Goal: Check status

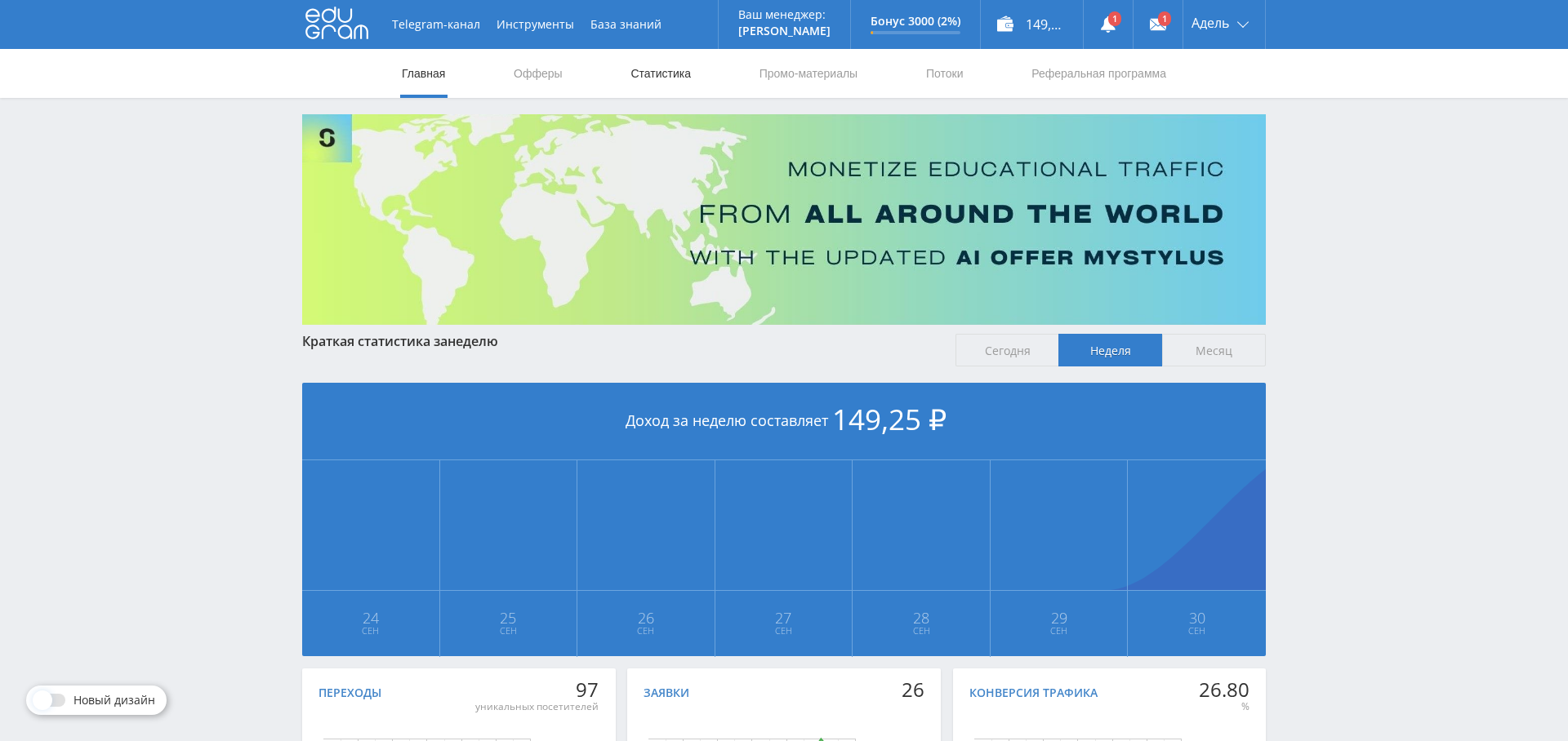
click at [668, 69] on link "Статистика" at bounding box center [661, 74] width 64 height 49
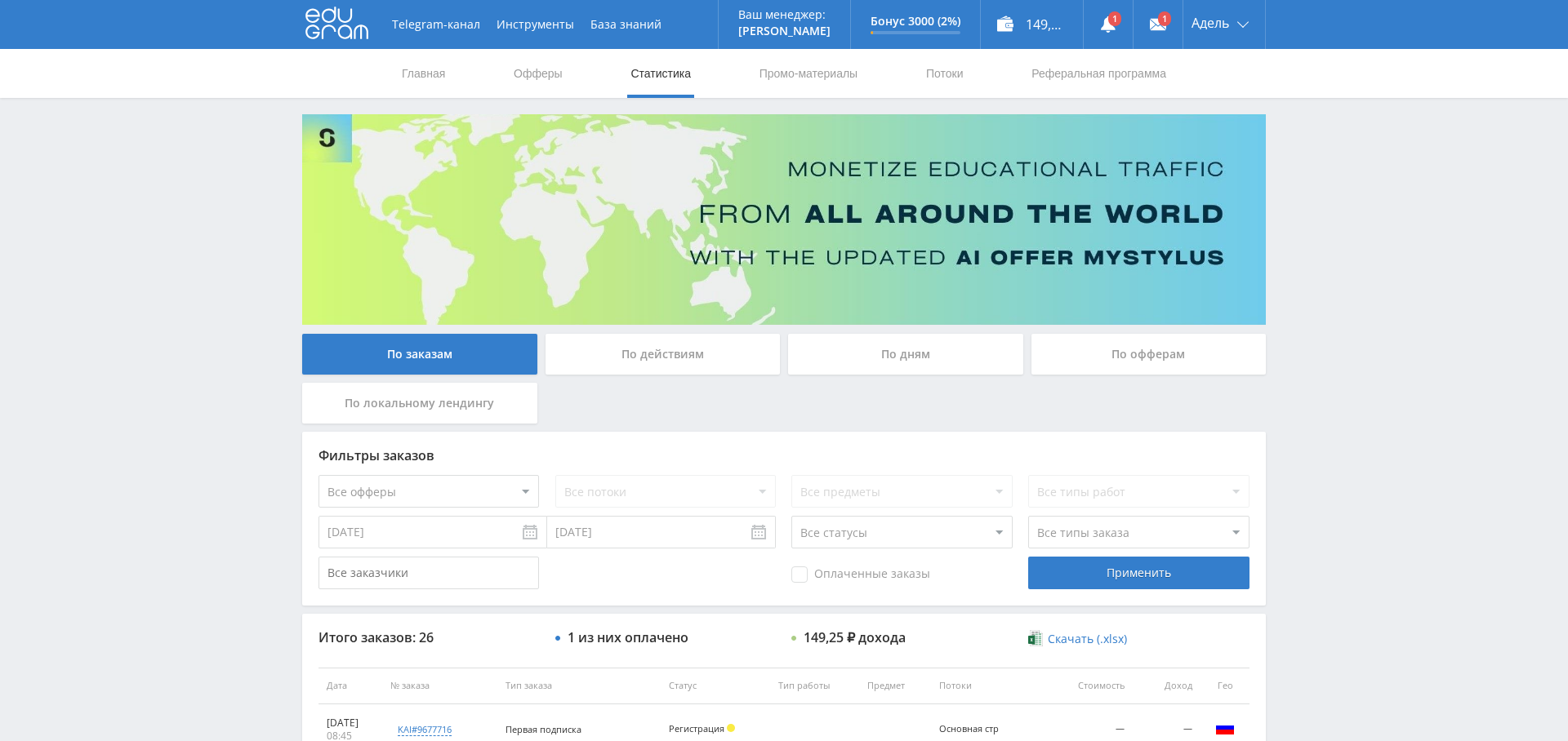
click at [891, 346] on div "По дням" at bounding box center [905, 354] width 235 height 41
click at [0, 0] on input "По дням" at bounding box center [0, 0] width 0 height 0
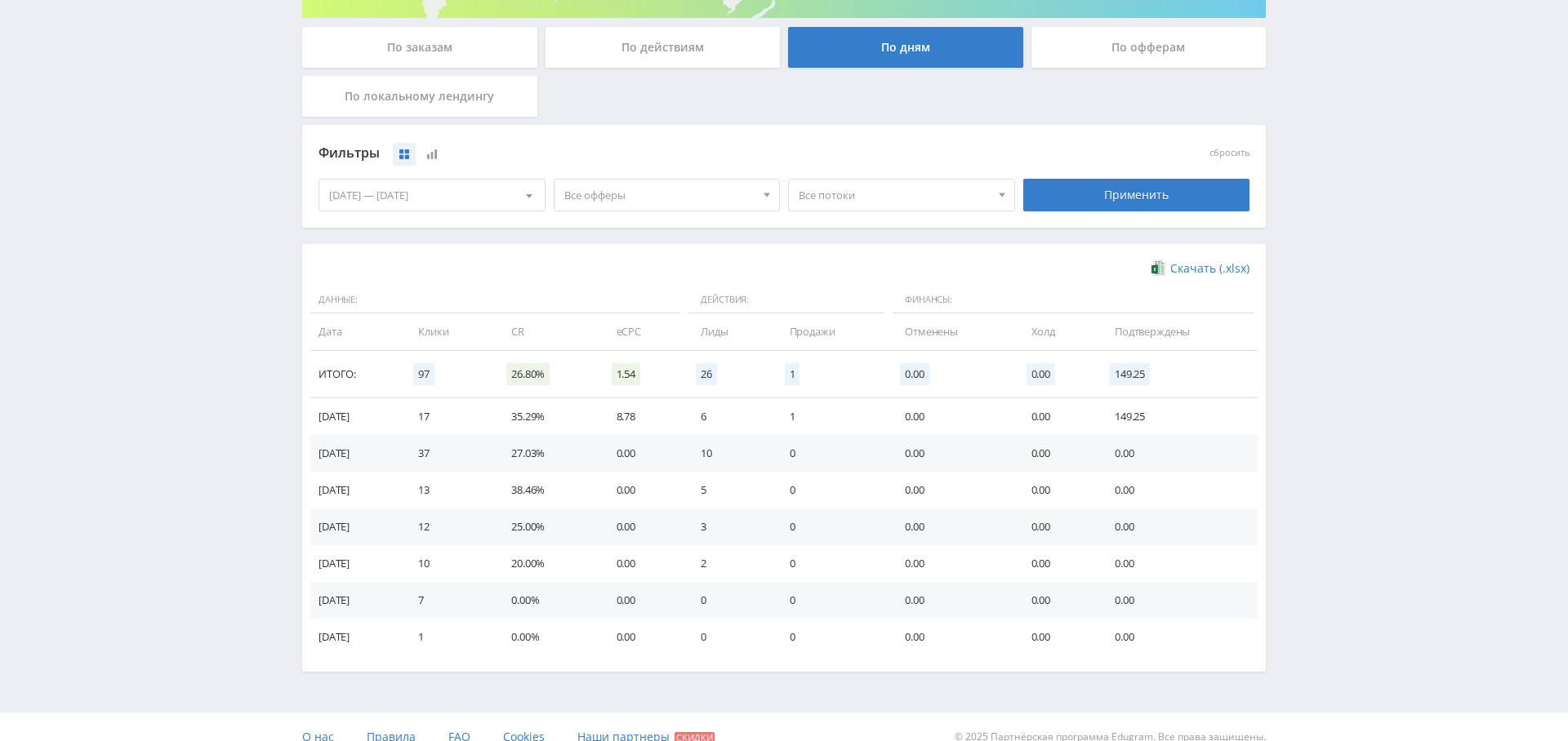
scroll to position [325, 0]
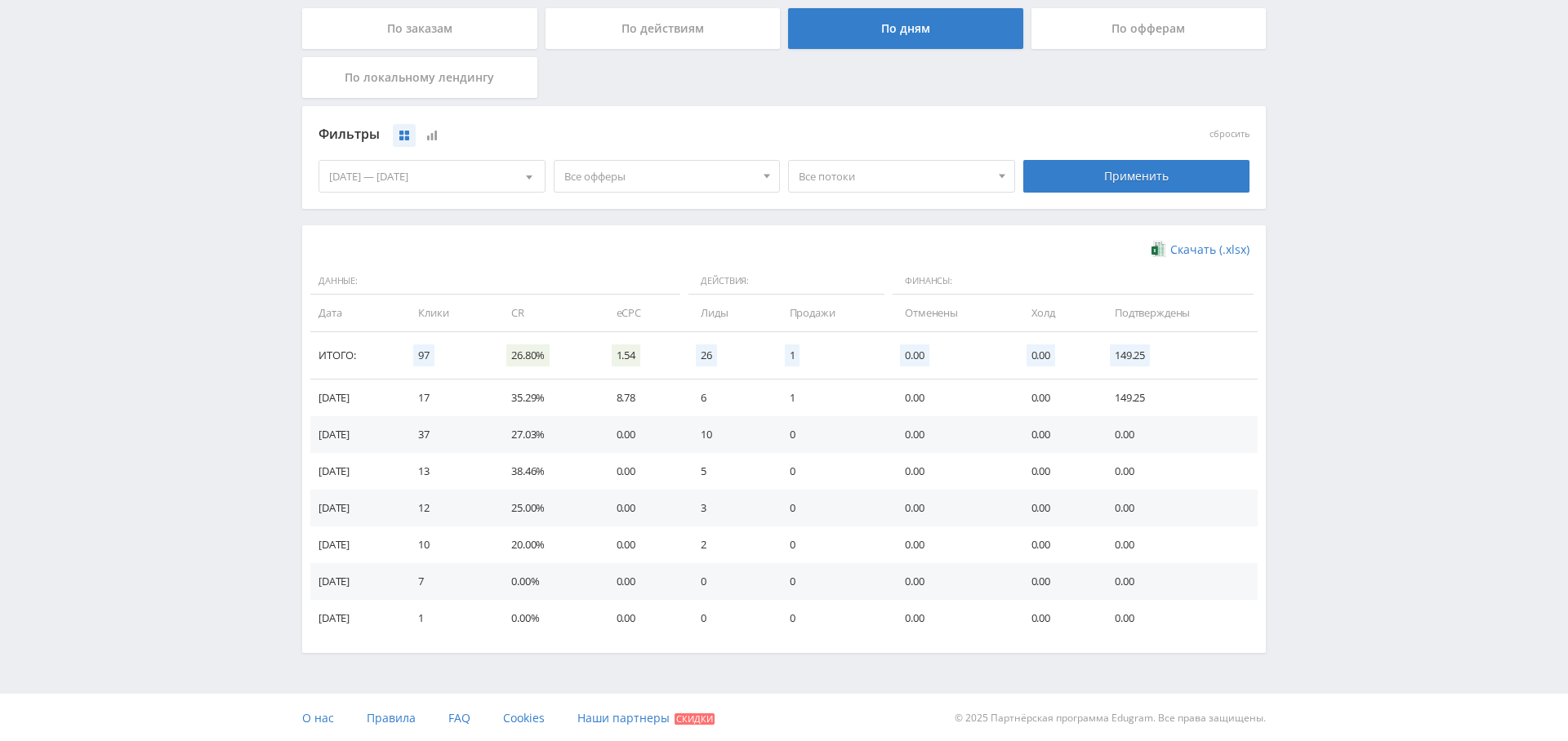
click at [648, 177] on span "Все офферы" at bounding box center [659, 176] width 191 height 31
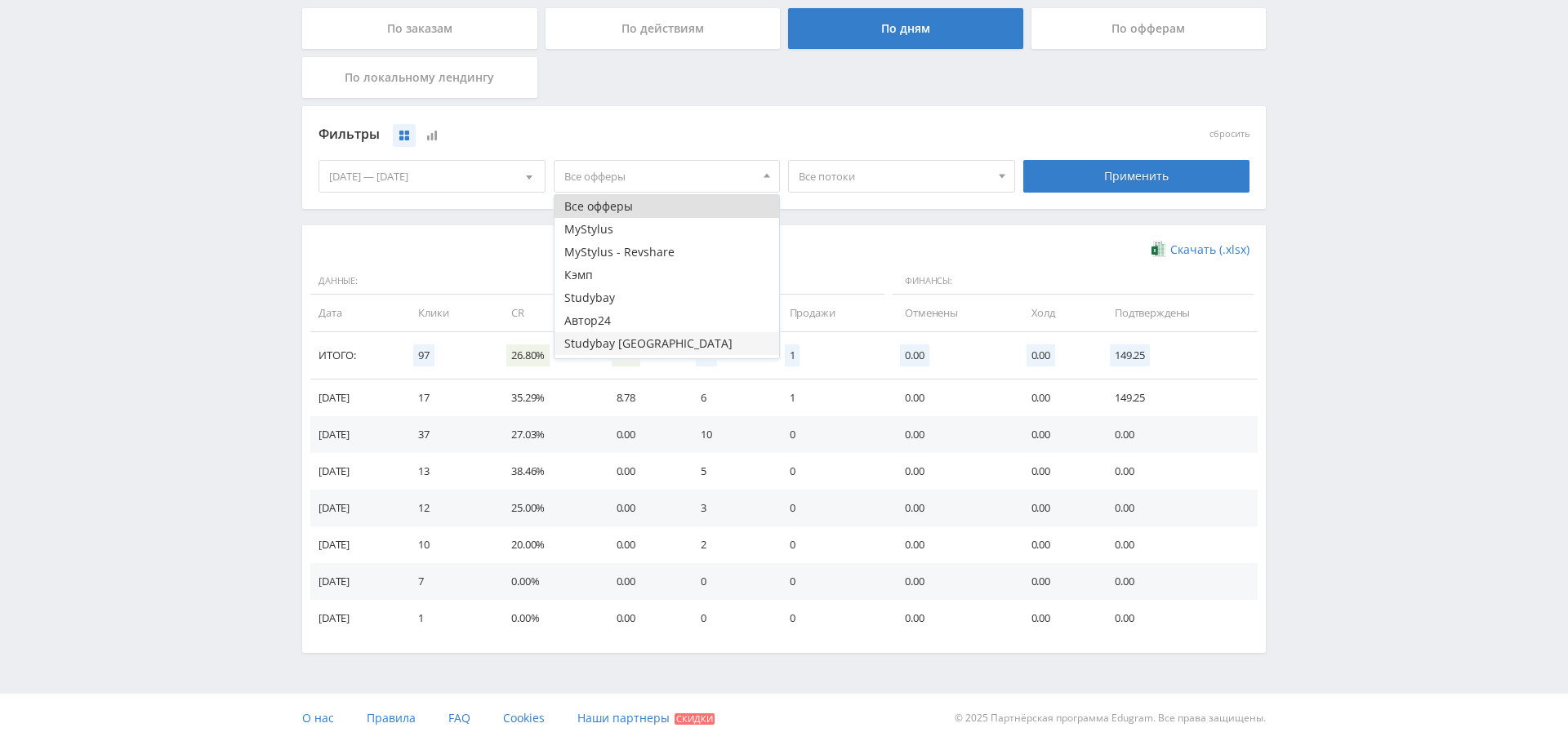
scroll to position [19, 0]
click at [647, 341] on button "Study AI (RevShare)" at bounding box center [667, 346] width 225 height 23
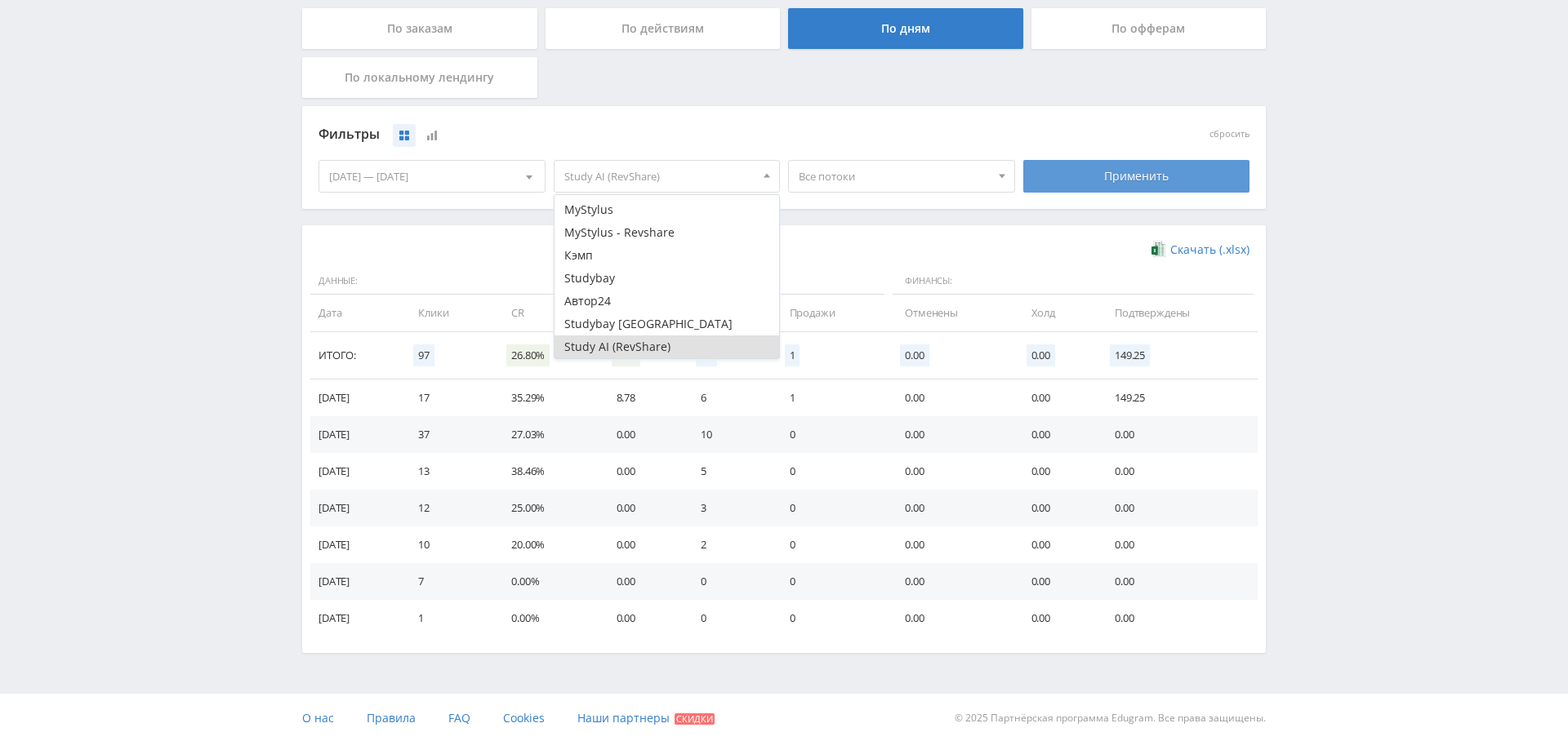
click at [1140, 173] on div "Применить" at bounding box center [1136, 176] width 227 height 33
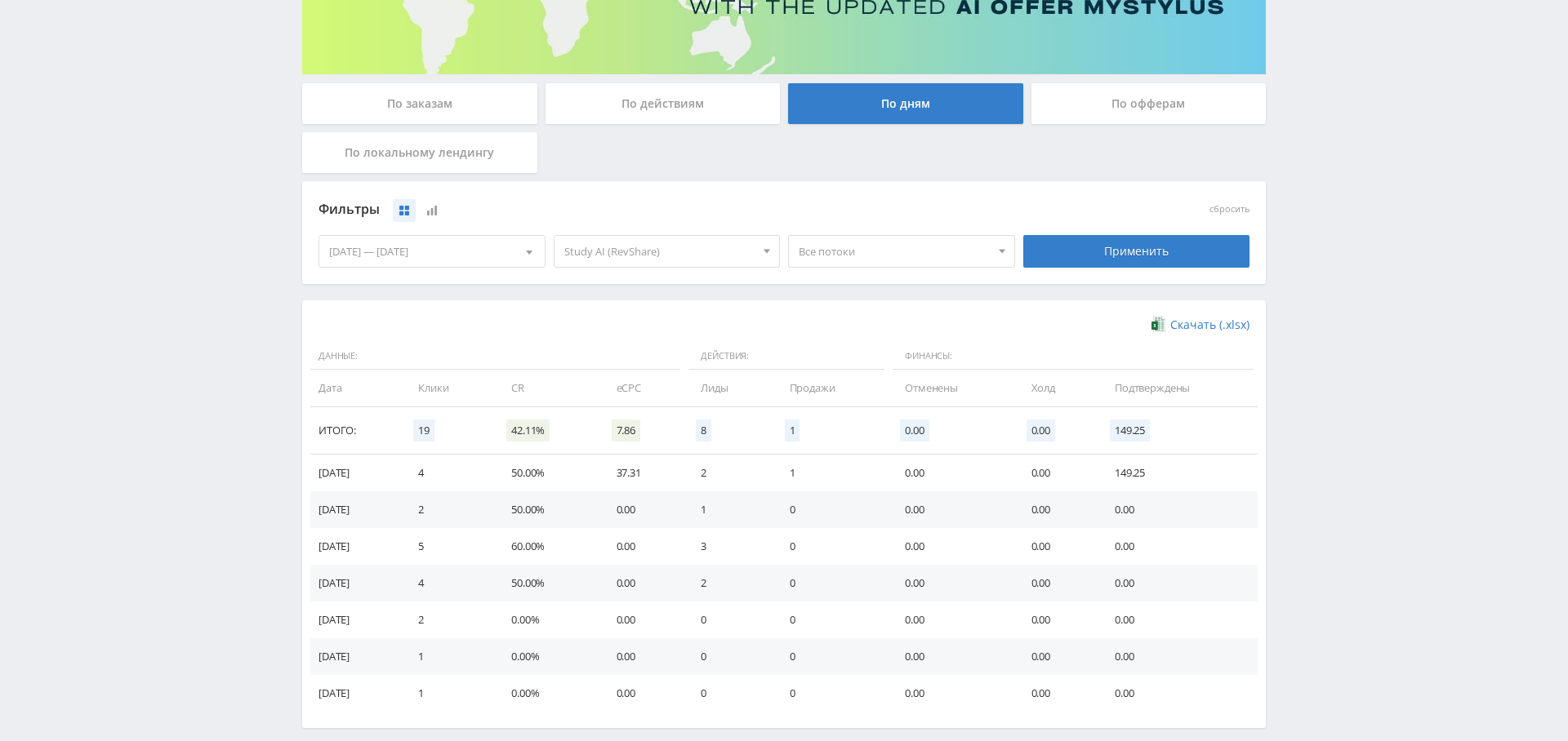
scroll to position [241, 0]
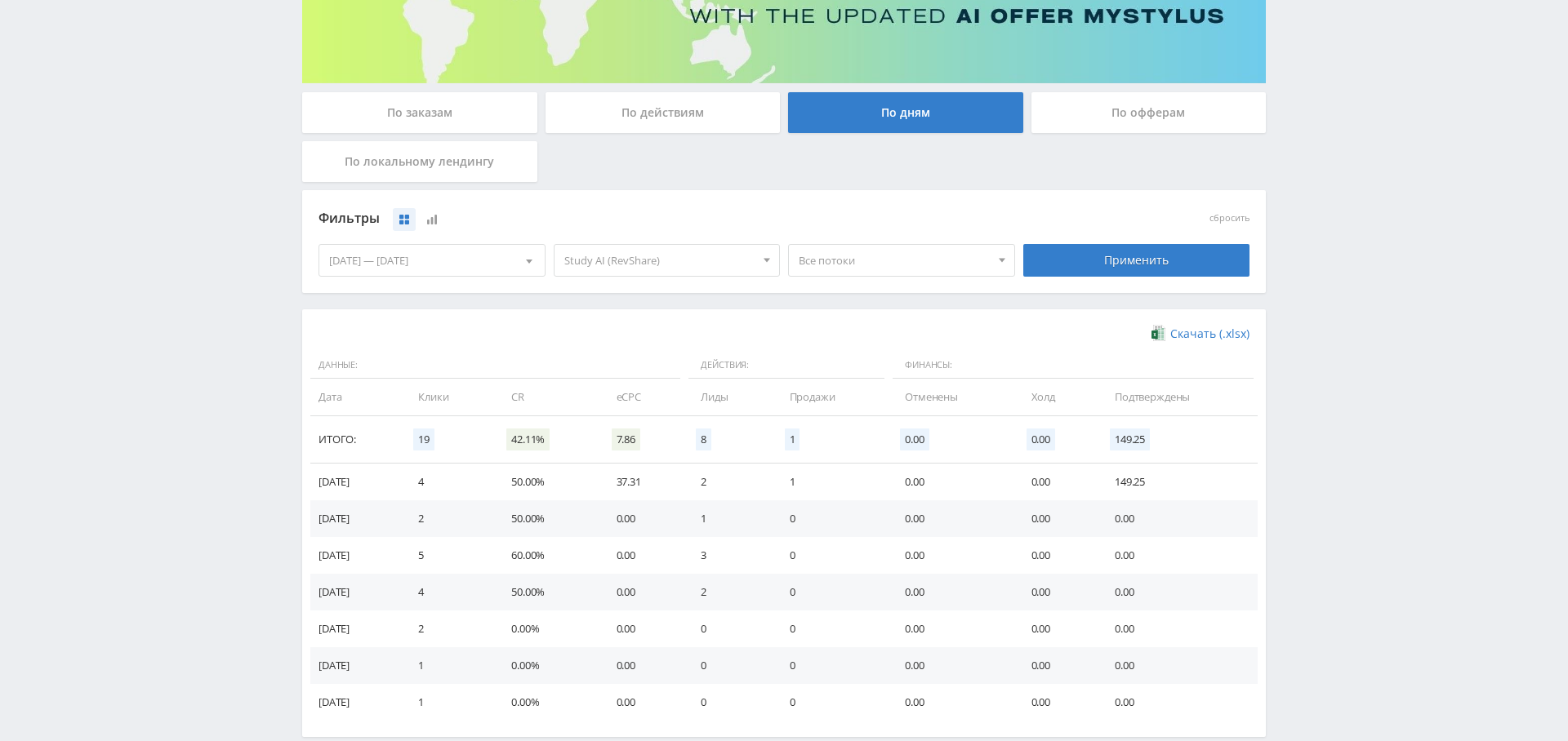
click at [649, 249] on span "Study AI (RevShare)" at bounding box center [659, 260] width 191 height 31
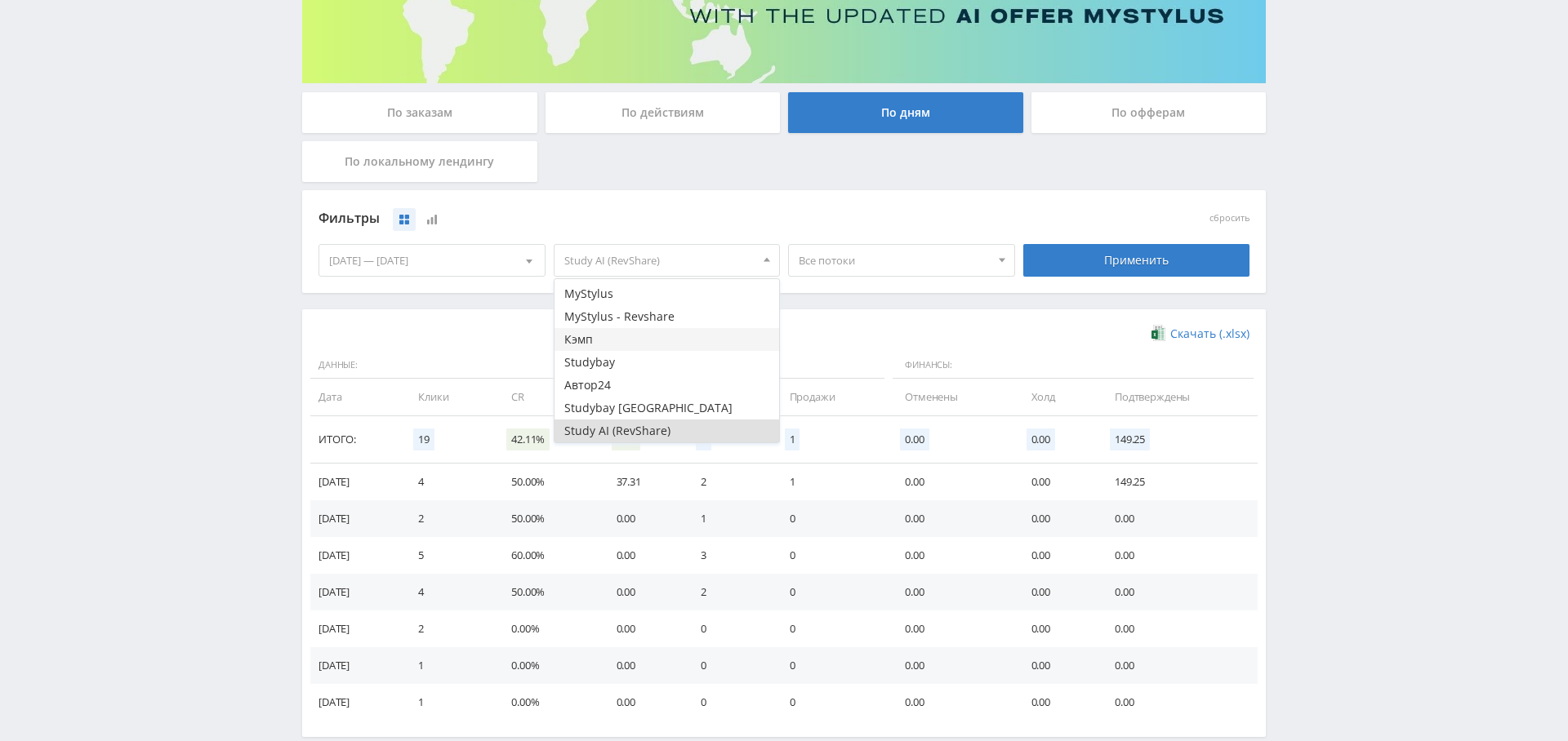
click at [635, 342] on button "Кэмп" at bounding box center [667, 339] width 225 height 23
click at [656, 435] on button "Study AI (RevShare)" at bounding box center [667, 430] width 225 height 23
click at [1133, 259] on div "Применить" at bounding box center [1136, 260] width 227 height 33
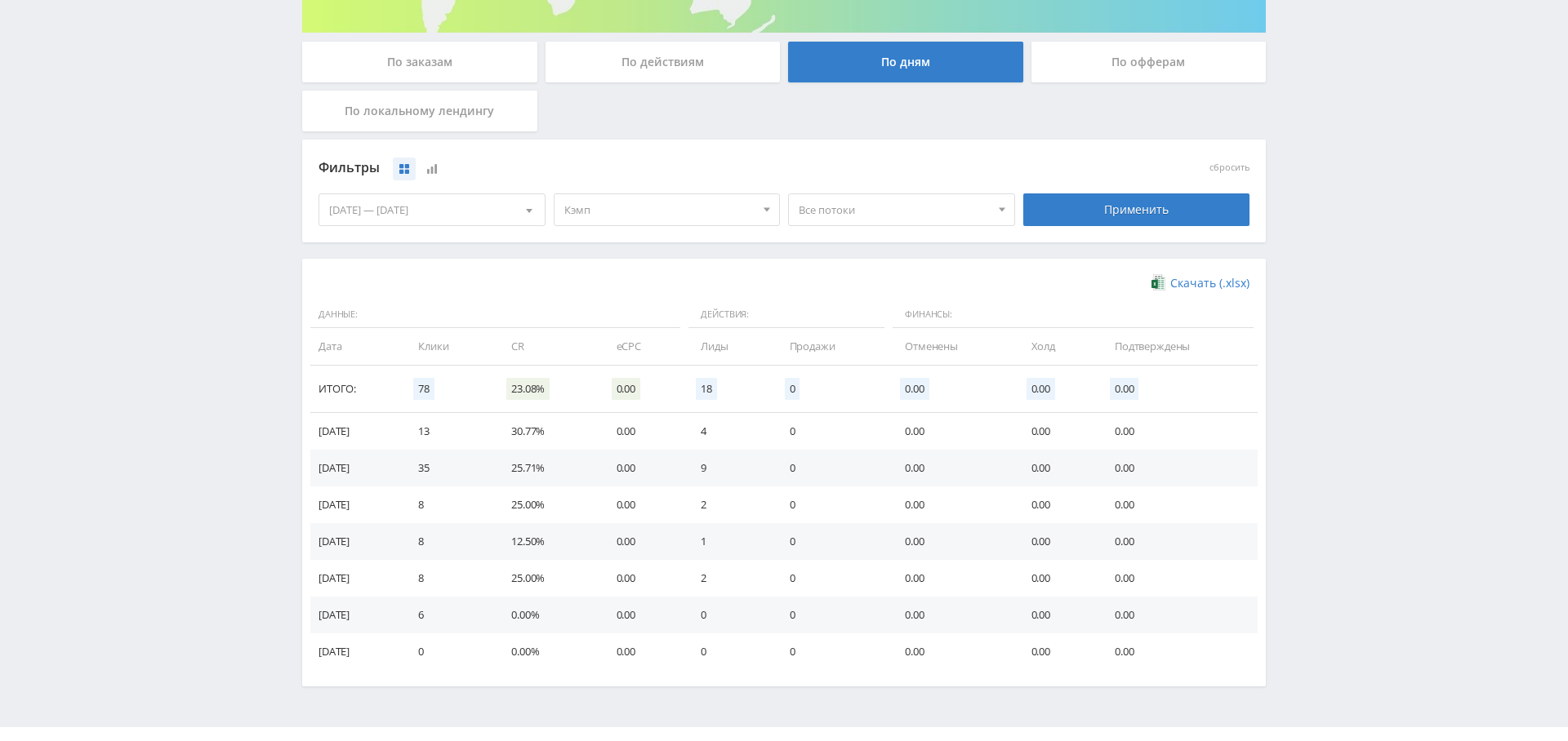
scroll to position [0, 0]
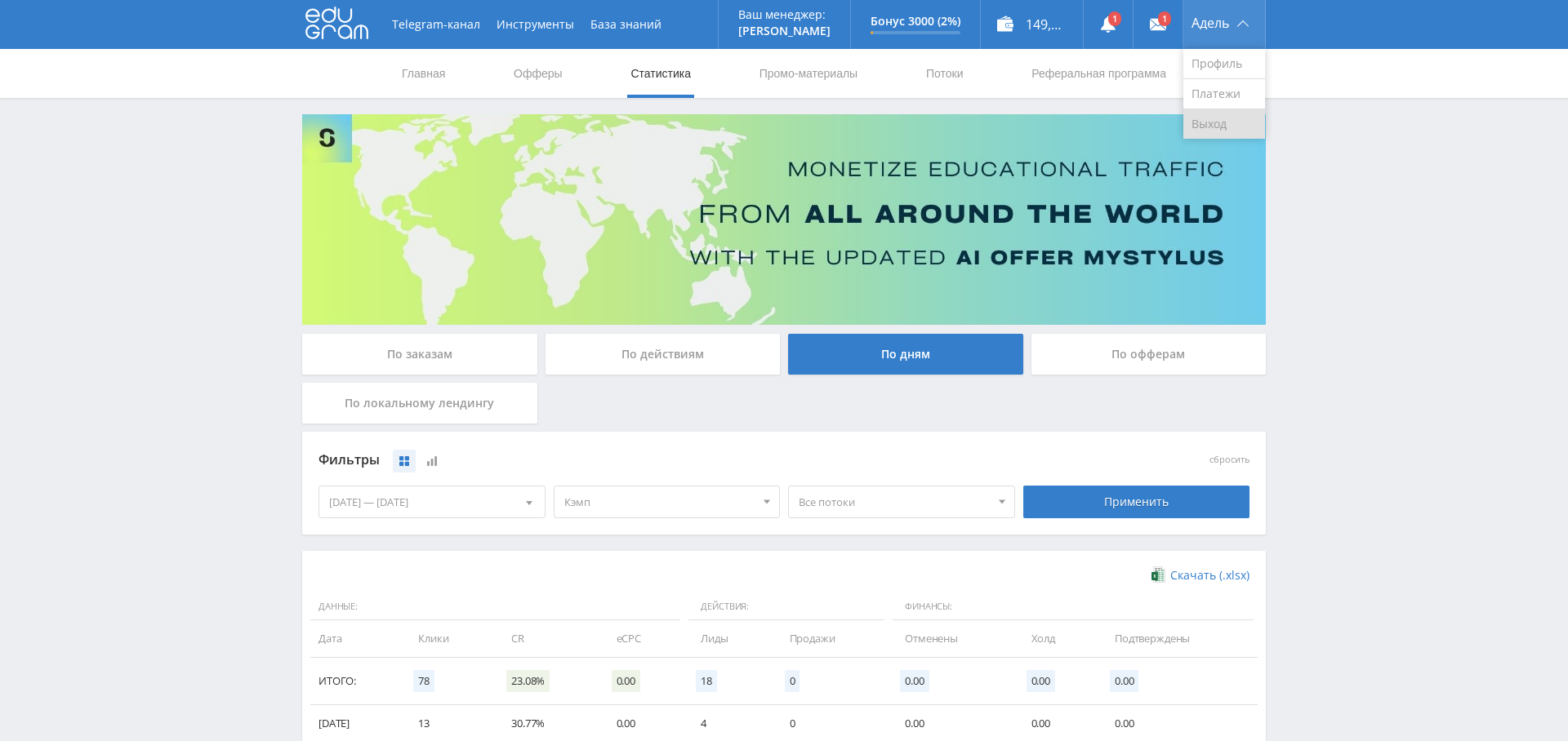
click at [1223, 123] on link "Выход" at bounding box center [1223, 124] width 81 height 29
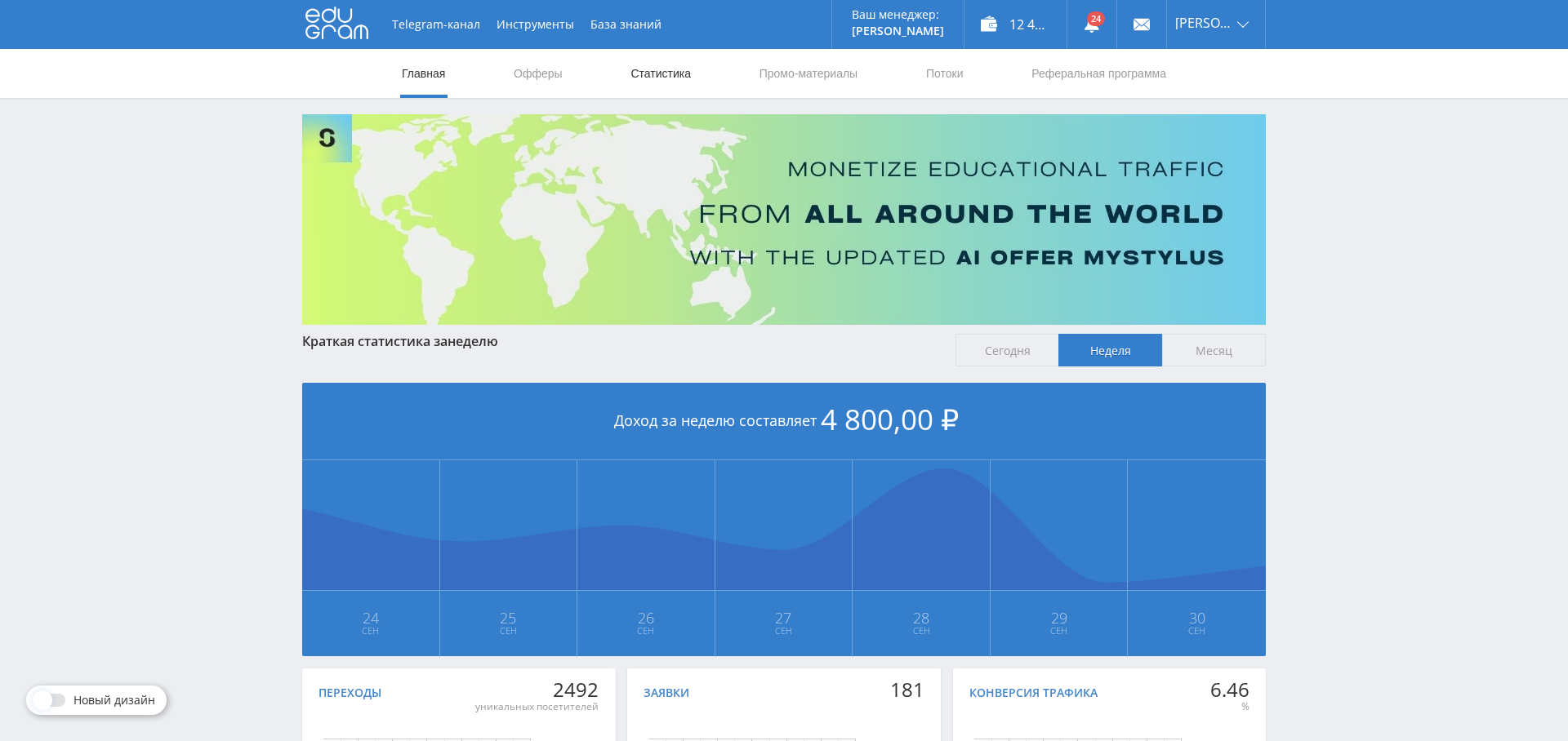
click at [660, 75] on link "Статистика" at bounding box center [661, 74] width 64 height 49
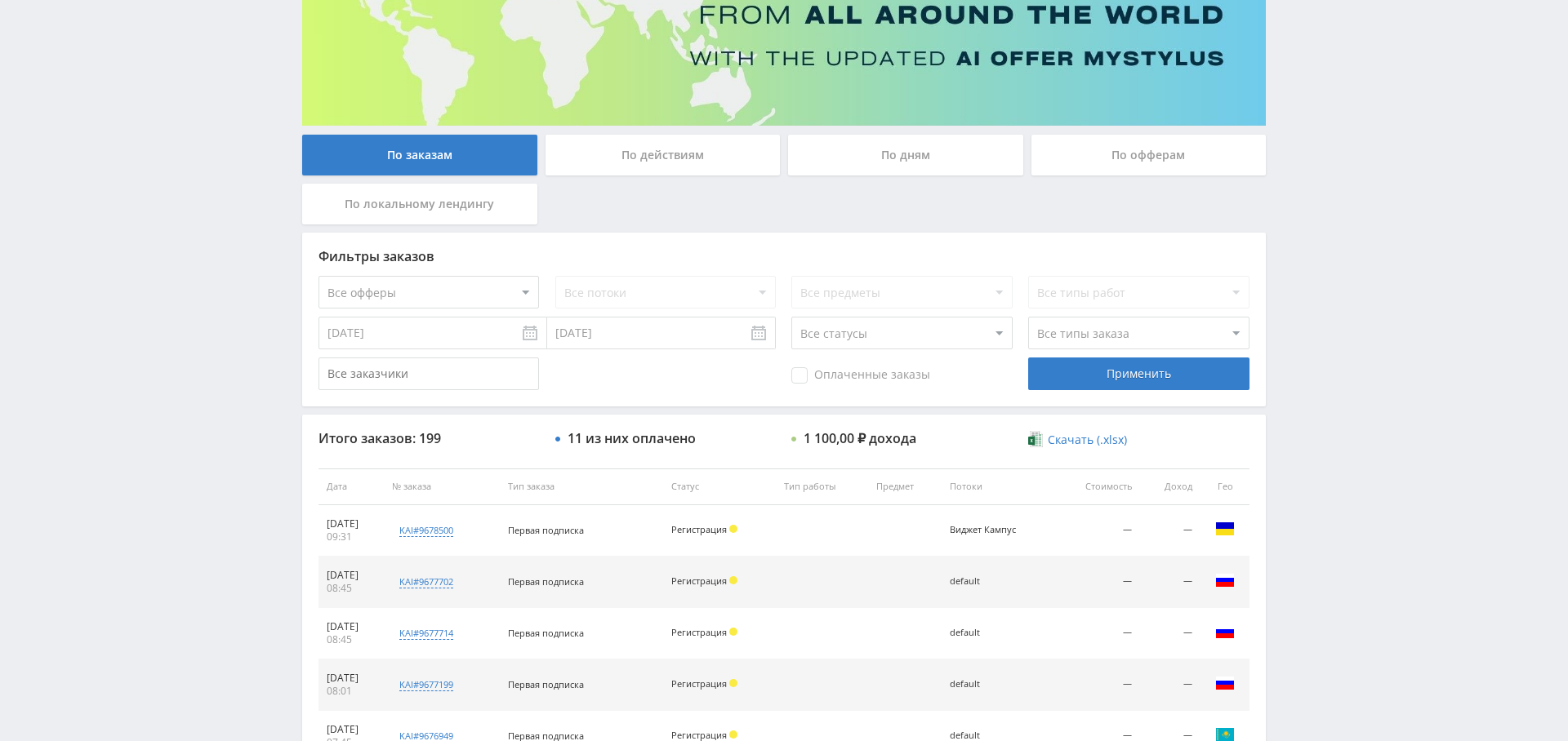
scroll to position [196, 0]
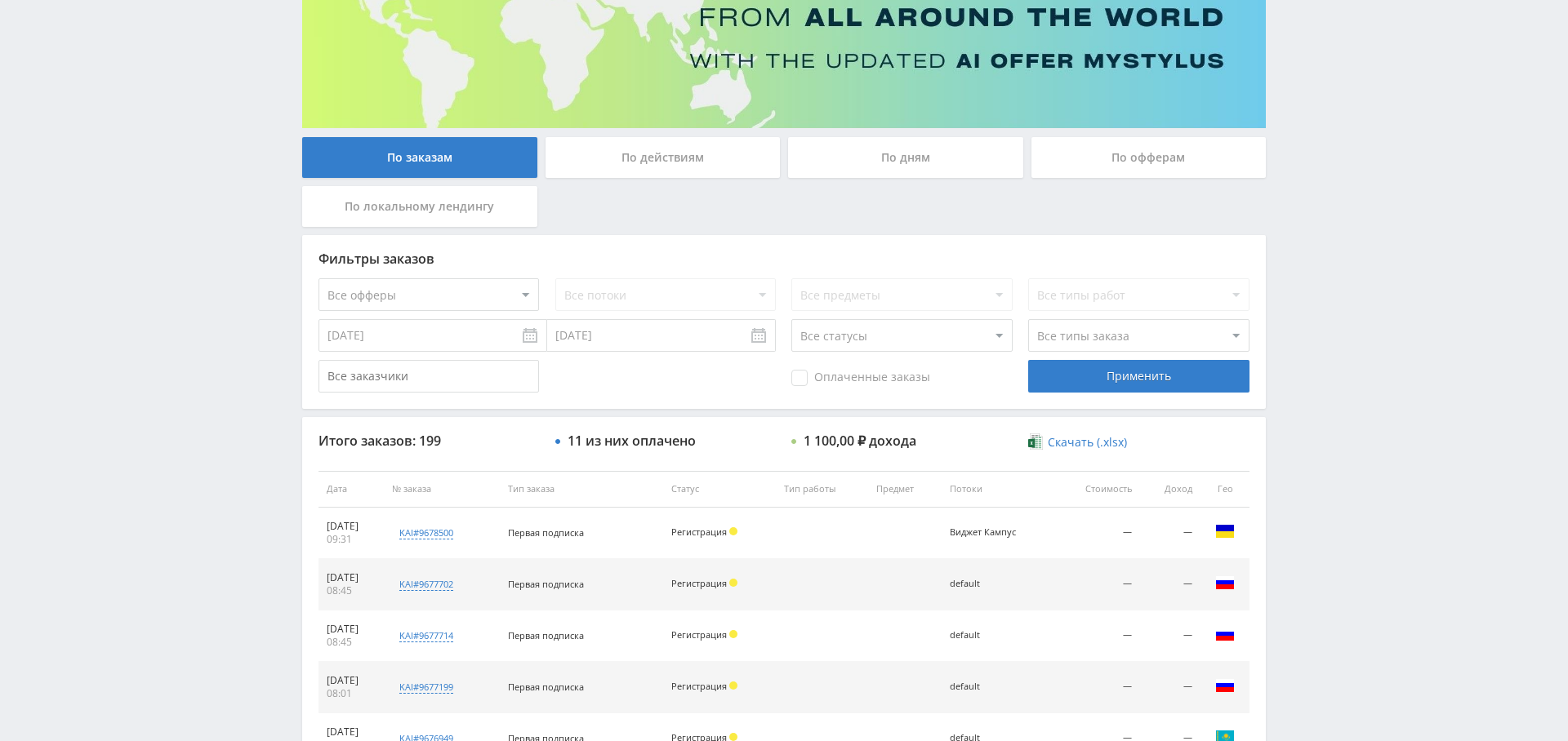
click at [440, 275] on div "Фильтры заказов Все офферы MyStylus MyStylus - Revshare Кэмп Studybay Автор24 S…" at bounding box center [784, 322] width 964 height 174
click at [434, 291] on select "Все офферы MyStylus MyStylus - Revshare Кэмп Studybay Автор24 Studybay [GEOGRAP…" at bounding box center [428, 295] width 220 height 33
select select "340"
click at [633, 300] on select "Все потоки Виджет Кампус [DOMAIN_NAME] Kampus Copy Pop default" at bounding box center [665, 295] width 220 height 33
select select "6631422"
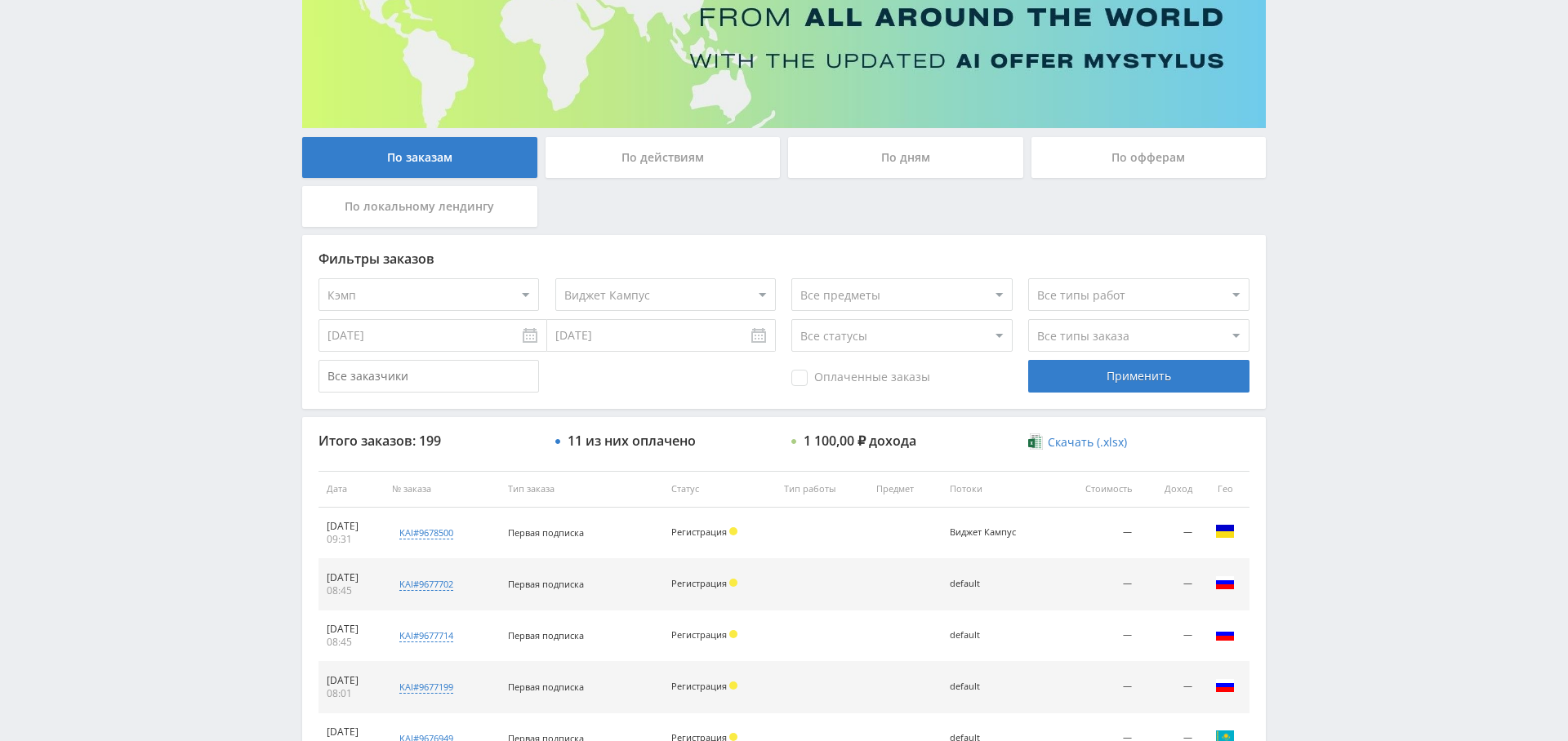
click at [555, 279] on select "Все потоки Виджет Кампус [DOMAIN_NAME] Kampus Copy Pop default" at bounding box center [665, 295] width 220 height 33
click at [1097, 368] on div "Применить" at bounding box center [1137, 376] width 220 height 33
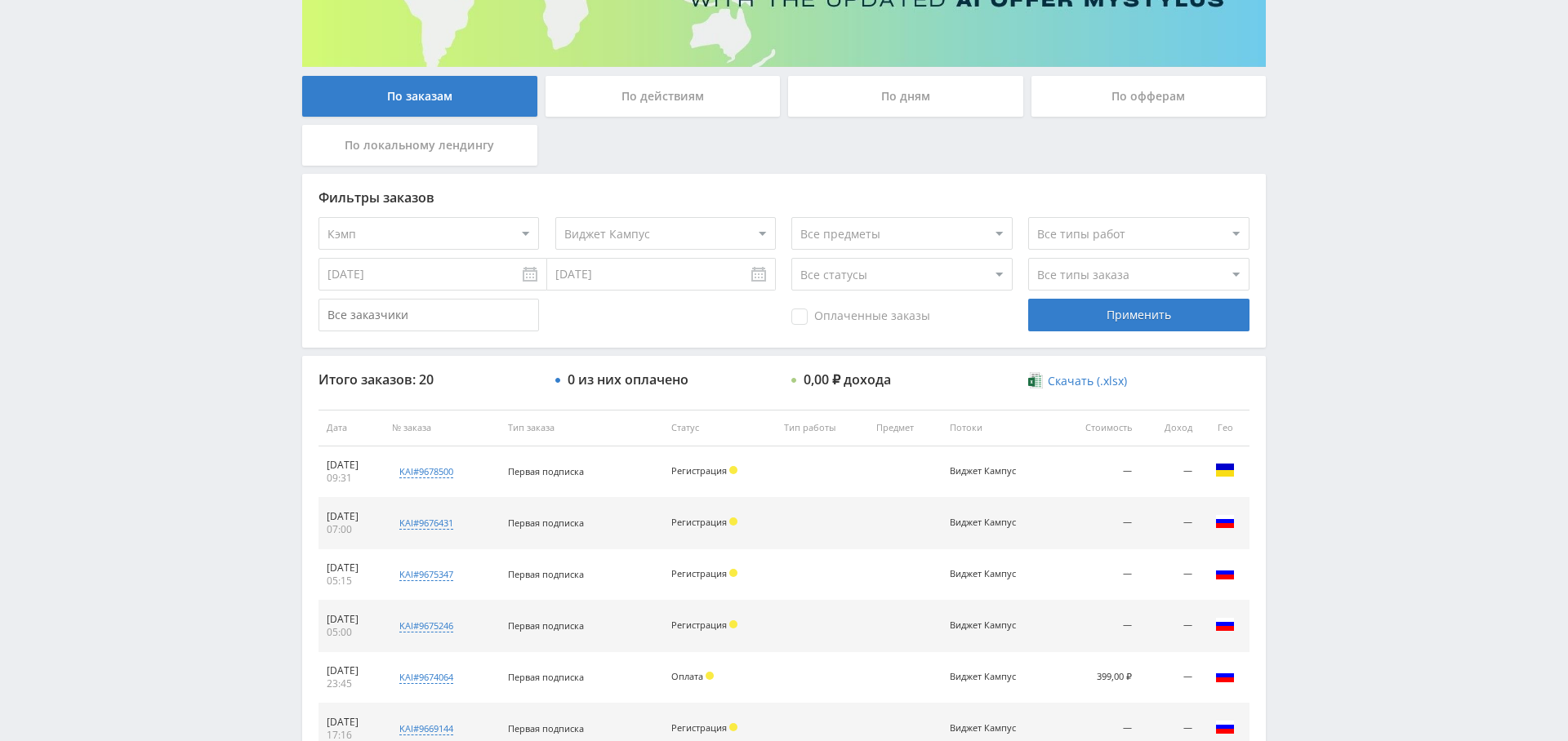
scroll to position [625, 0]
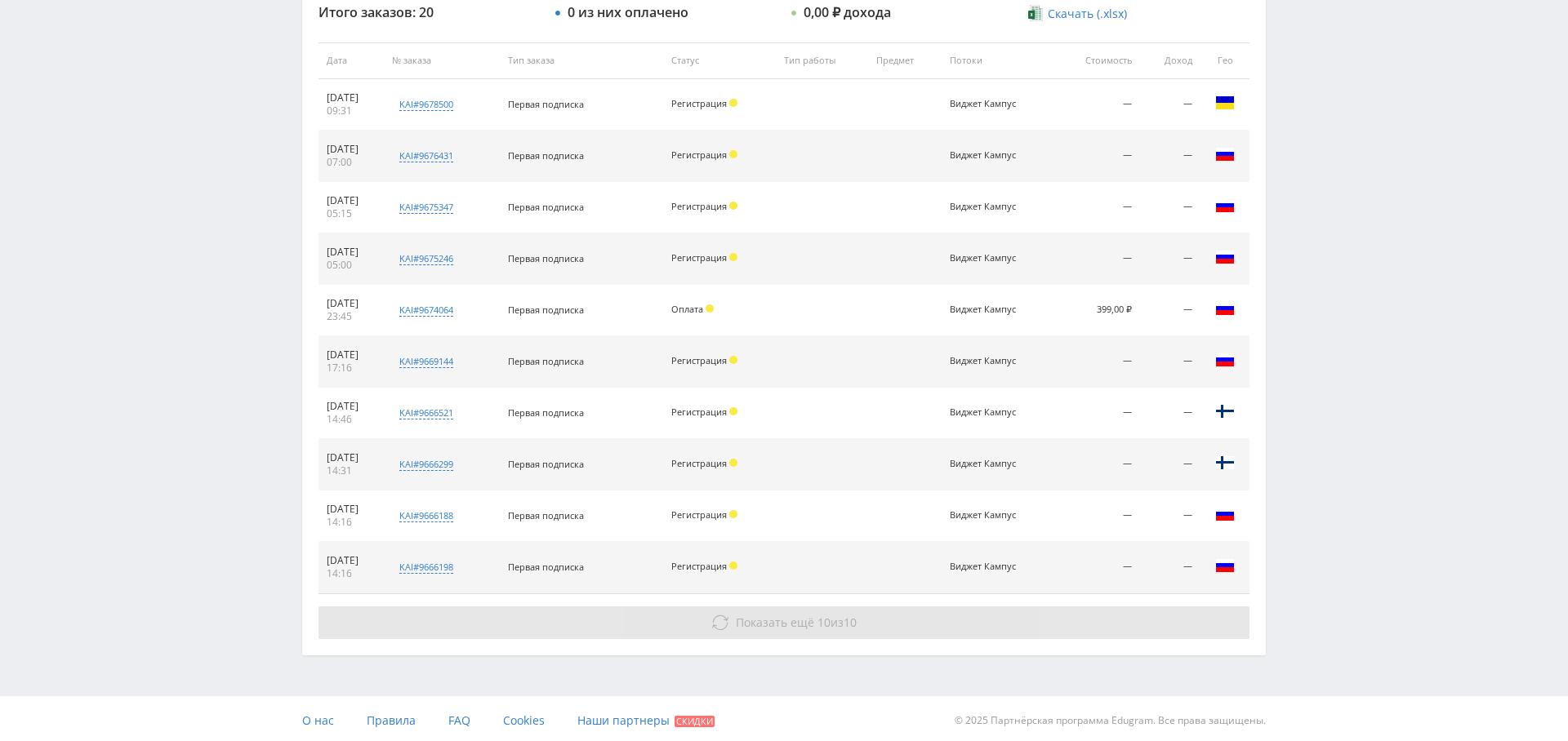
click at [805, 619] on span "Показать ещё" at bounding box center [775, 622] width 79 height 16
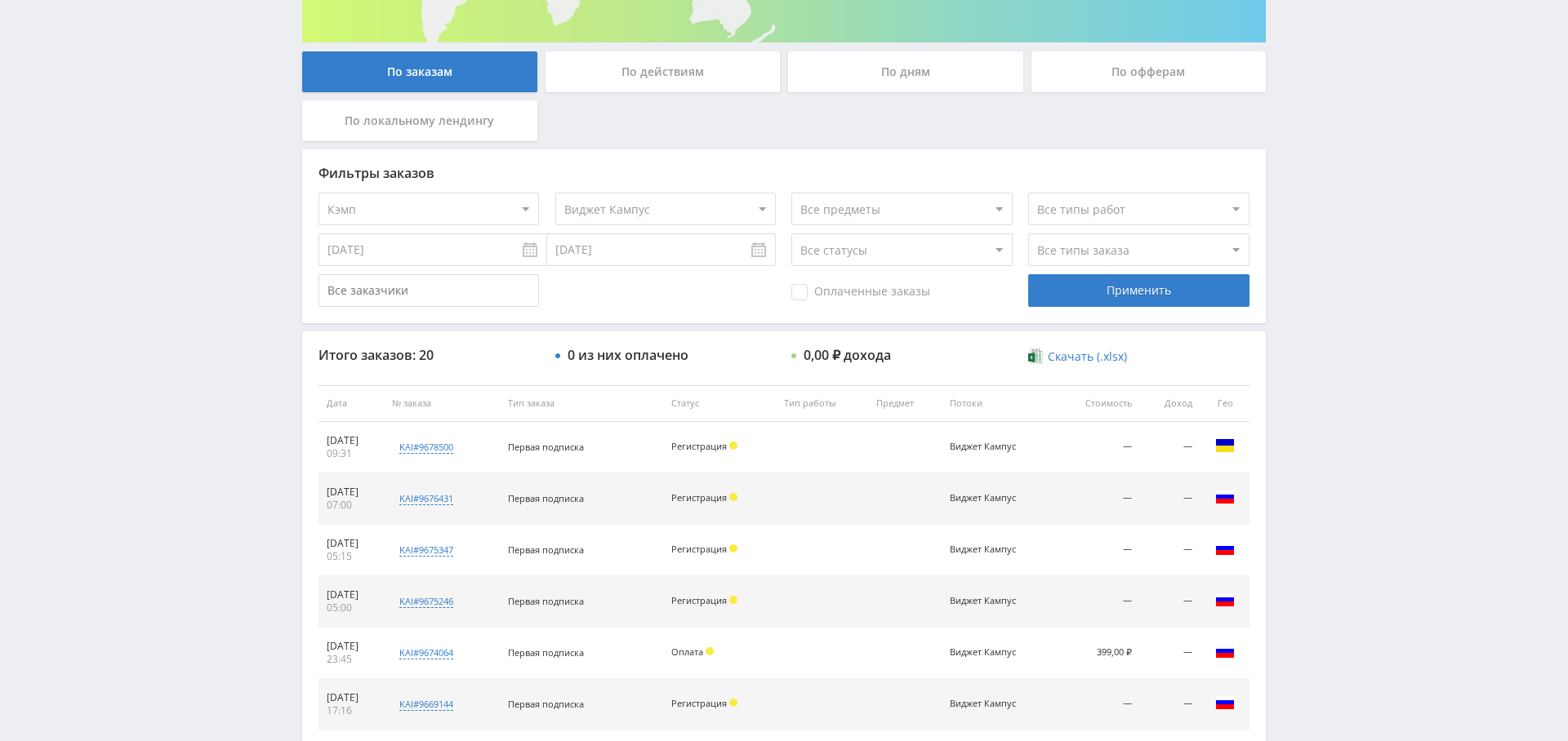
scroll to position [0, 0]
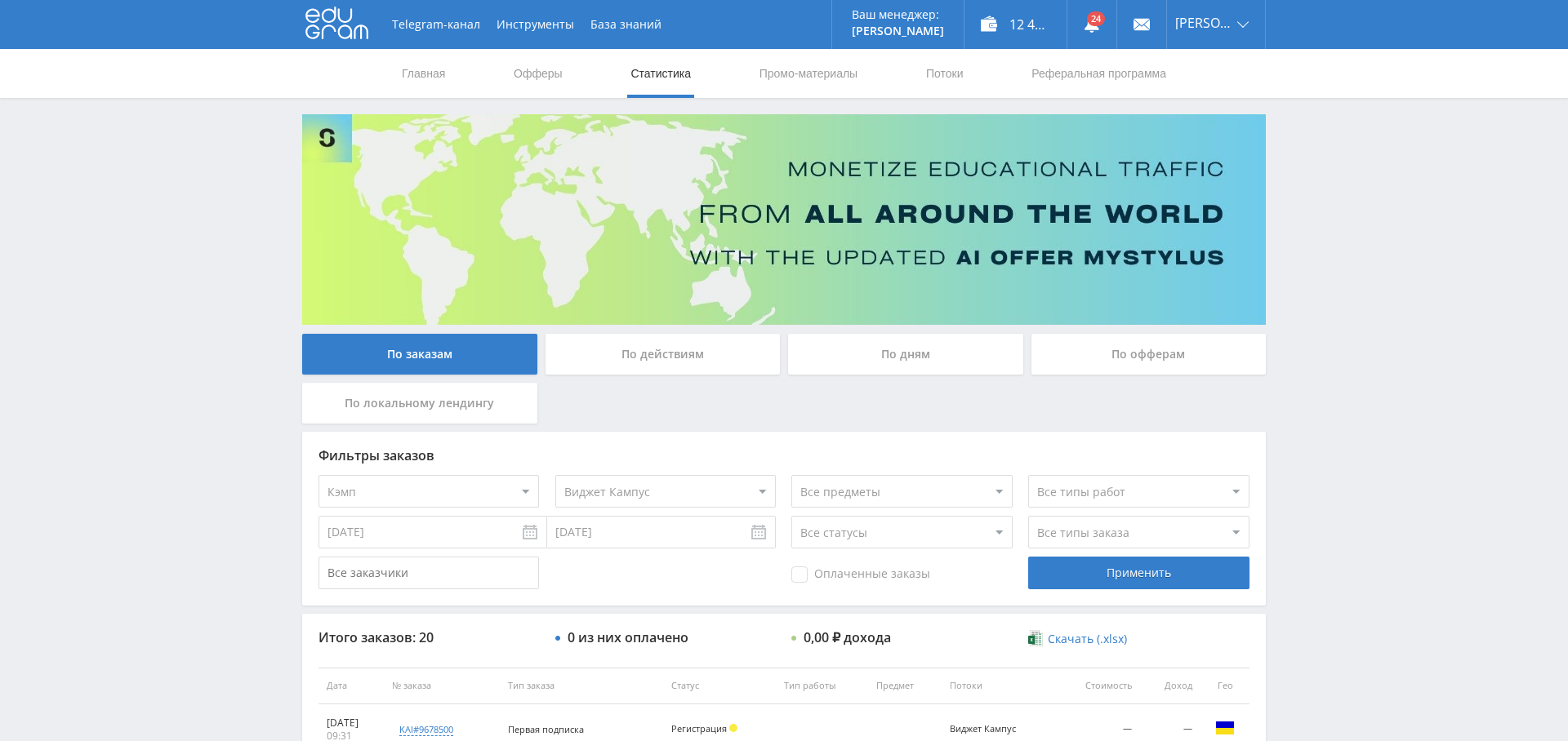
click at [932, 347] on div "По дням" at bounding box center [905, 354] width 235 height 41
click at [0, 0] on input "По дням" at bounding box center [0, 0] width 0 height 0
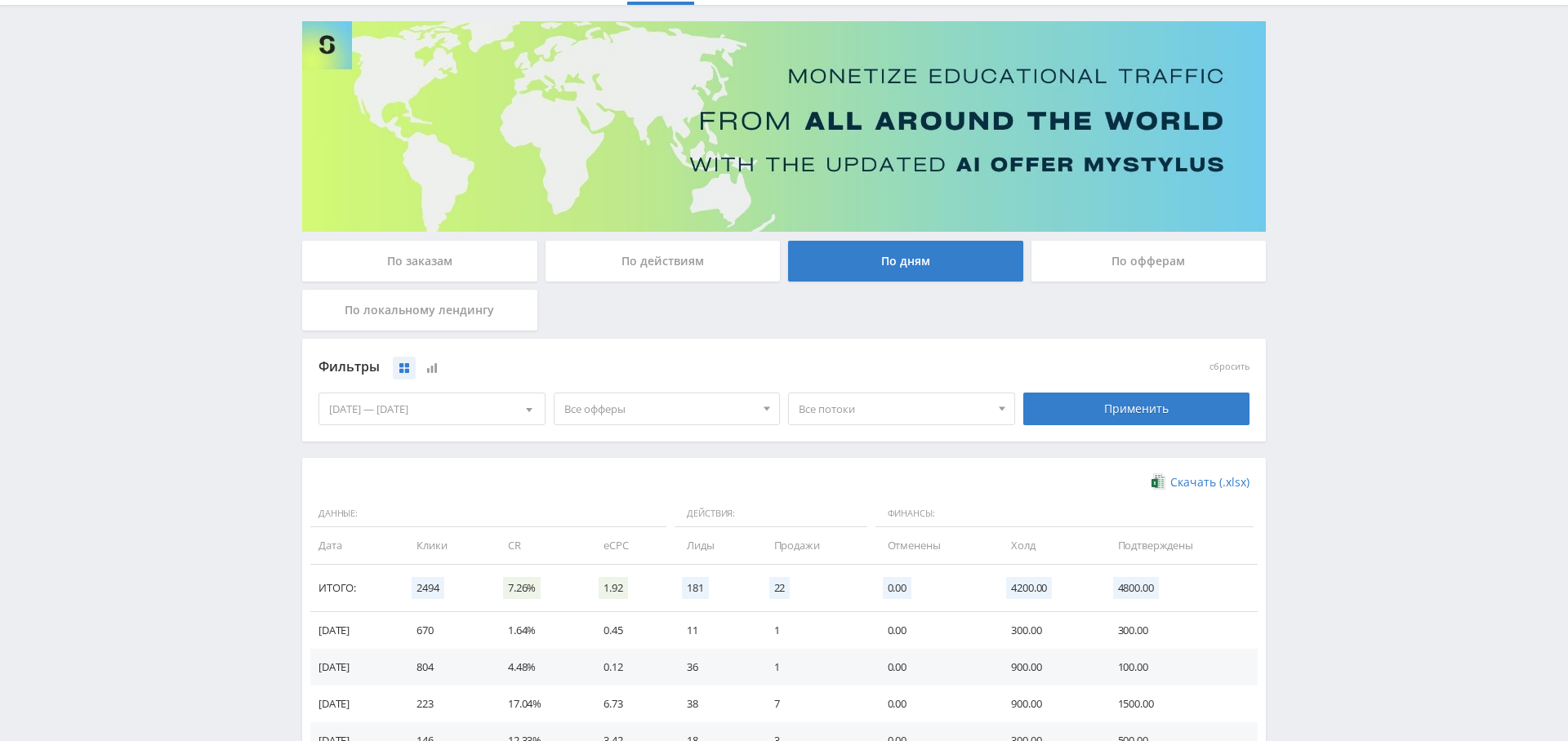
scroll to position [161, 0]
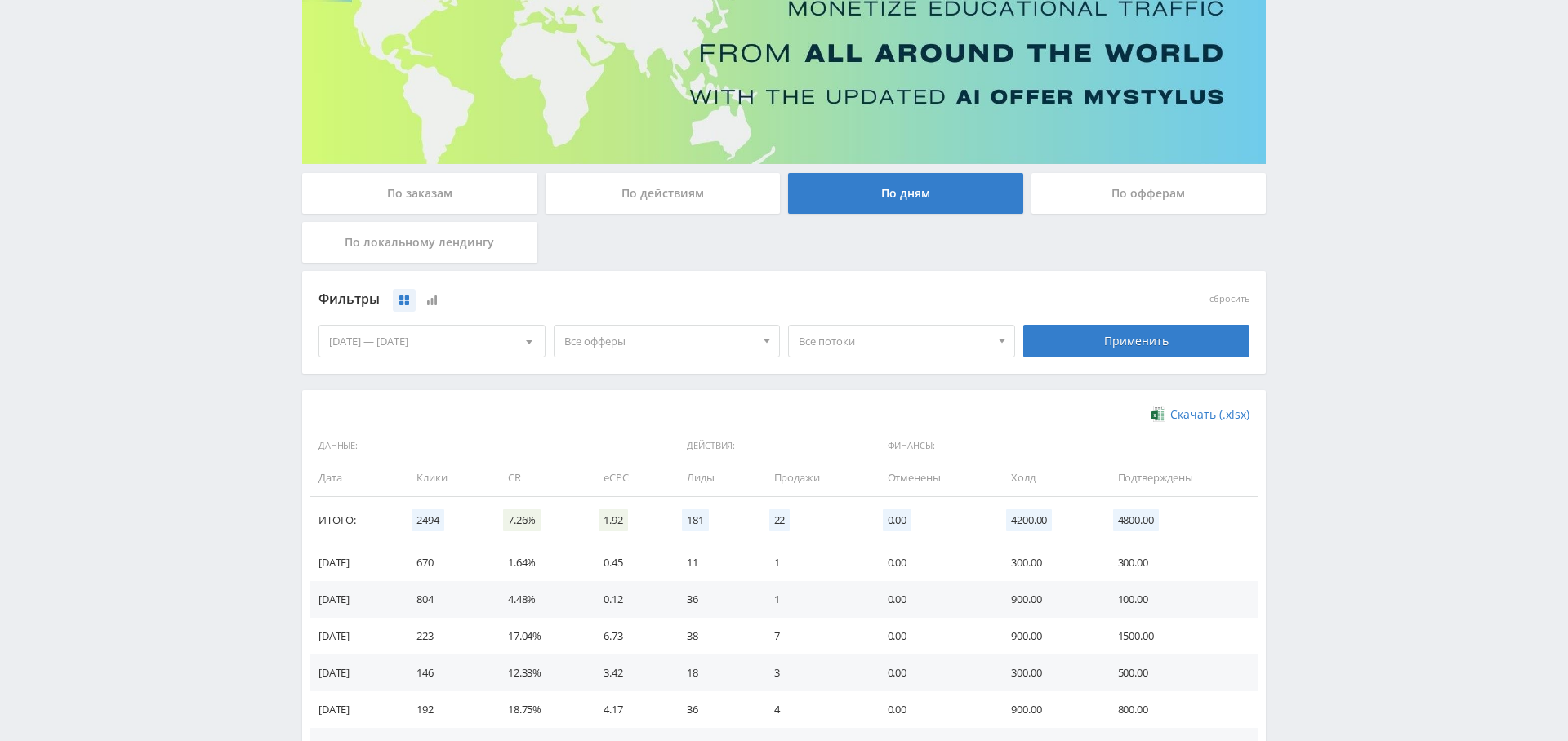
click at [650, 340] on span "Все офферы" at bounding box center [659, 341] width 191 height 31
click at [643, 439] on button "Кэмп" at bounding box center [667, 439] width 225 height 23
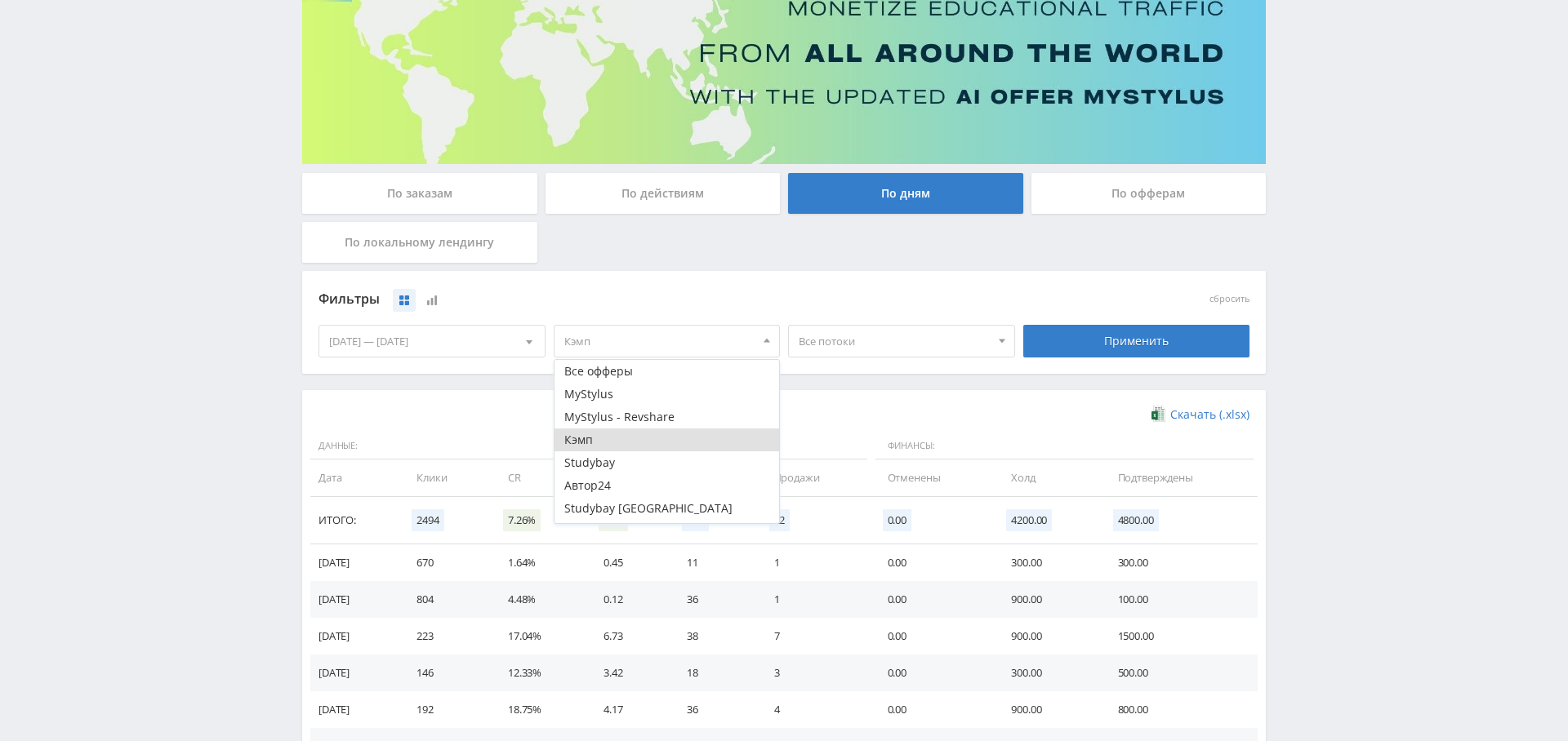
click at [912, 346] on span "Все потоки" at bounding box center [893, 341] width 191 height 31
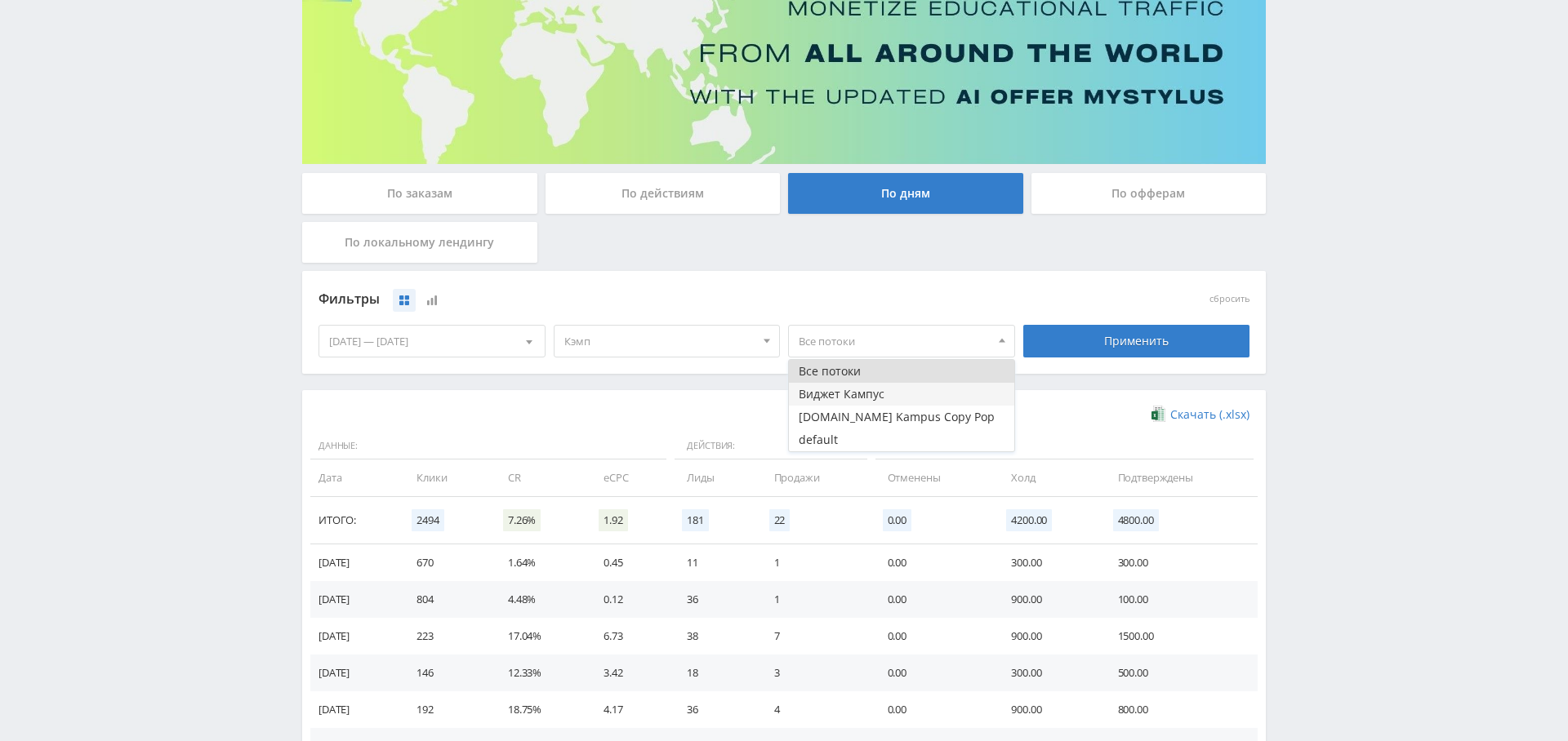
click at [881, 394] on button "Виджет Кампус" at bounding box center [901, 394] width 225 height 23
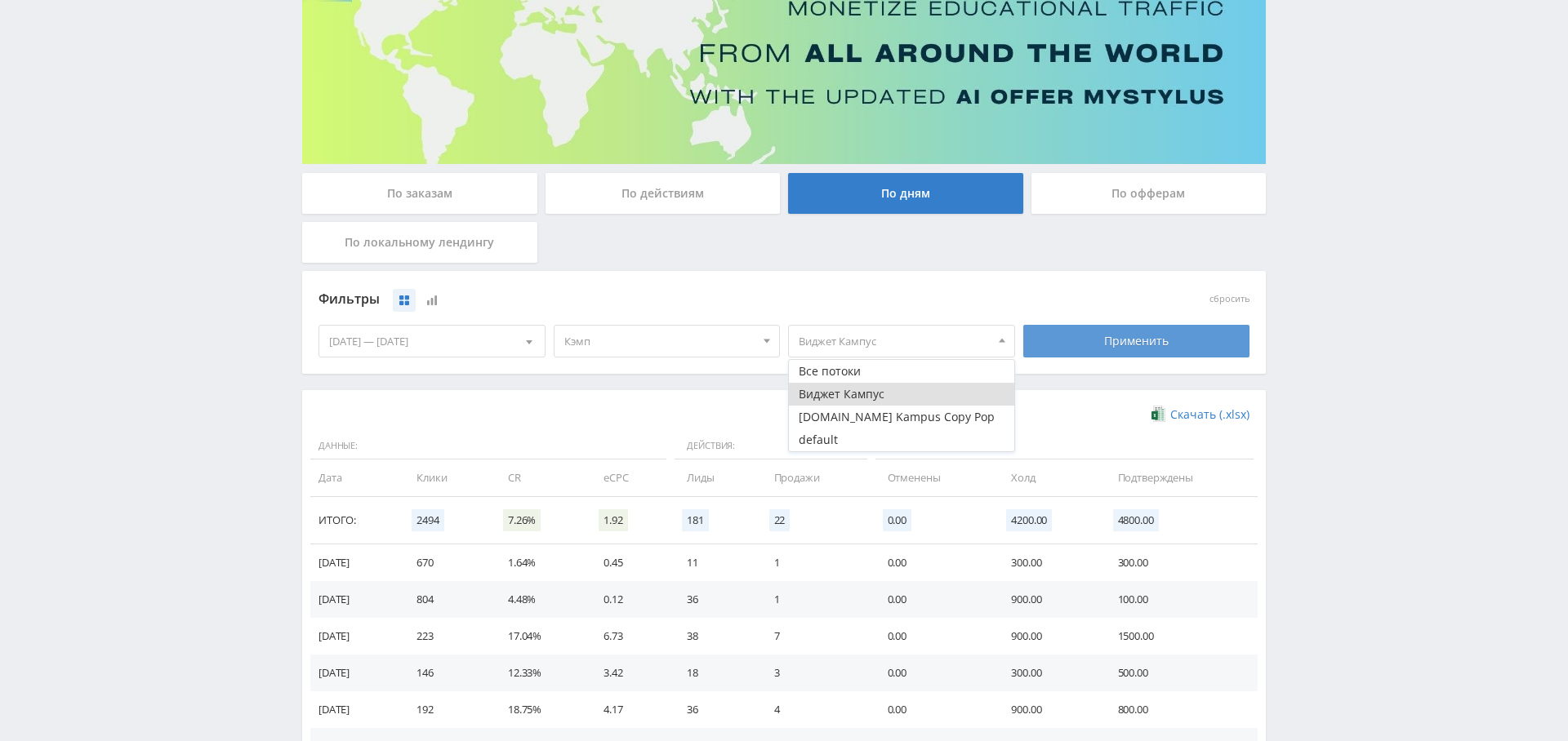
click at [1124, 340] on div "Применить" at bounding box center [1136, 341] width 227 height 33
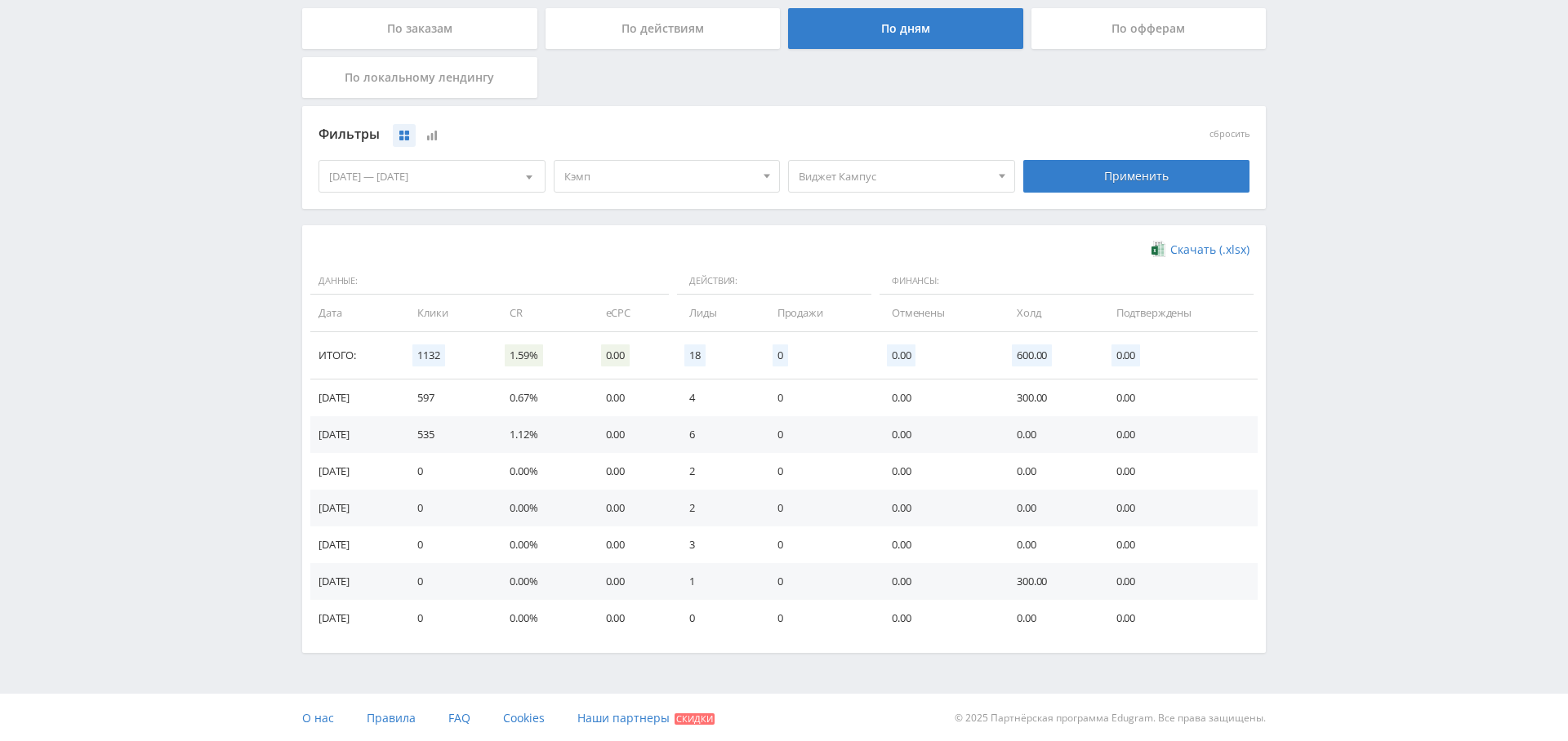
scroll to position [281, 0]
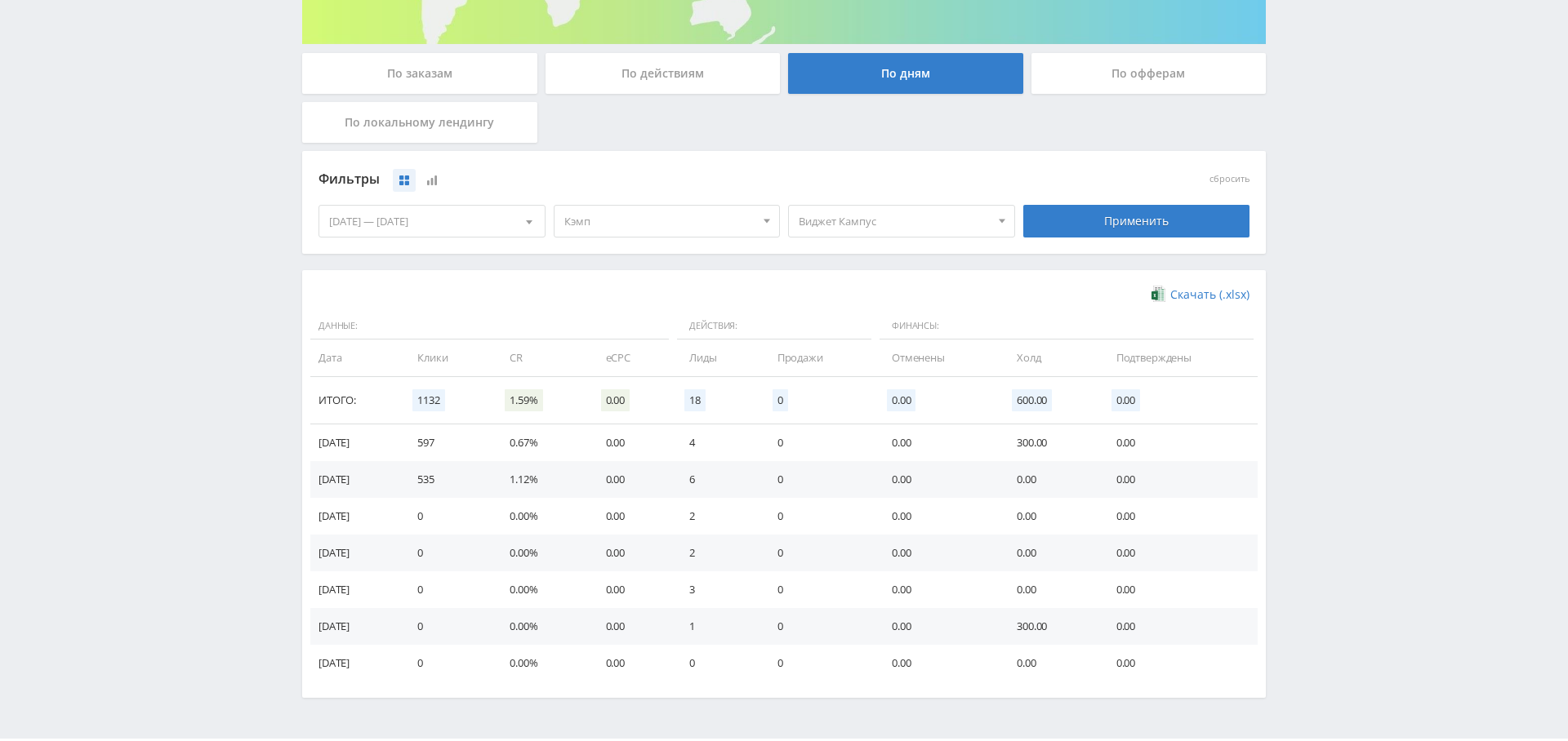
click at [637, 206] on span "Кэмп" at bounding box center [659, 221] width 191 height 31
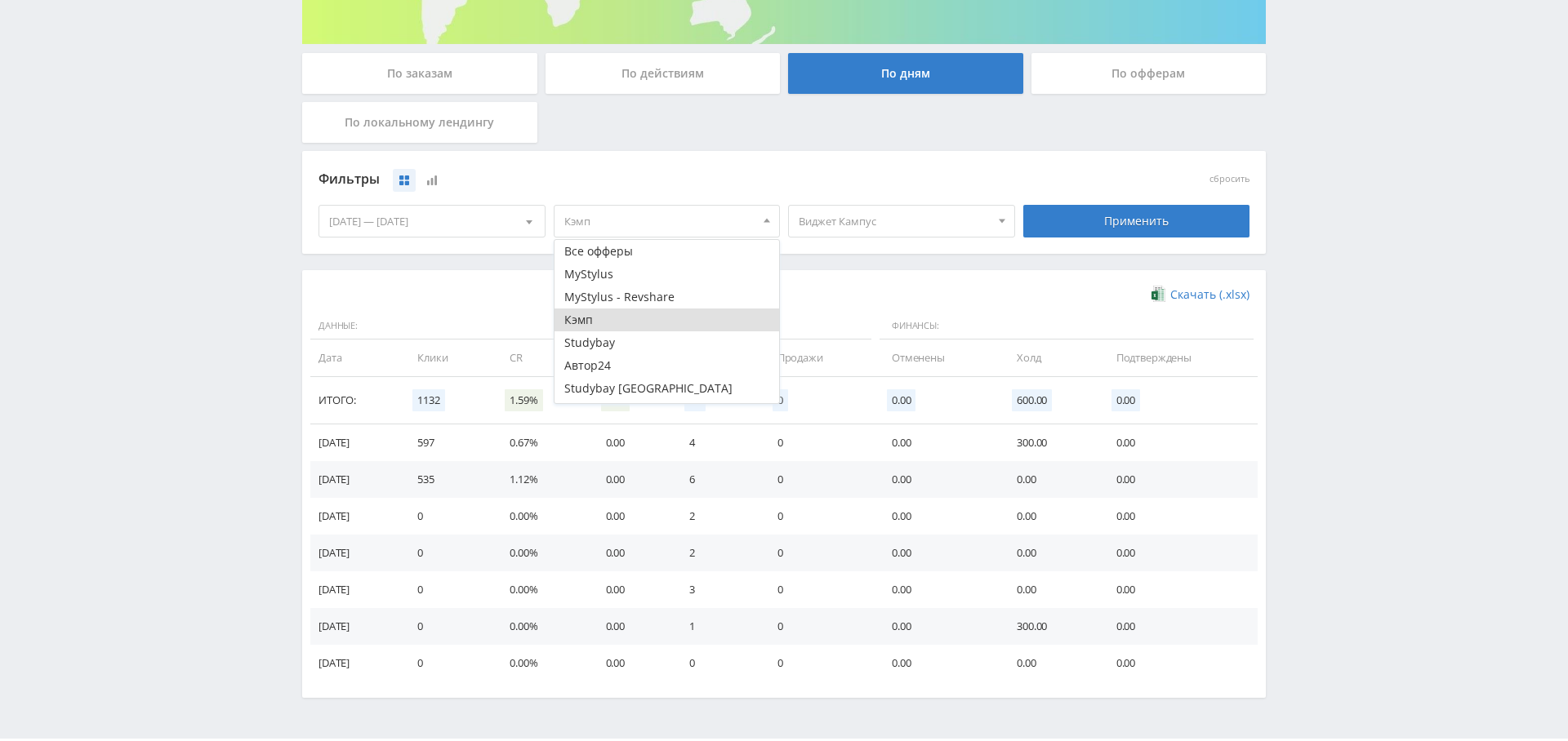
click at [854, 225] on span "Виджет Кампус" at bounding box center [893, 221] width 191 height 31
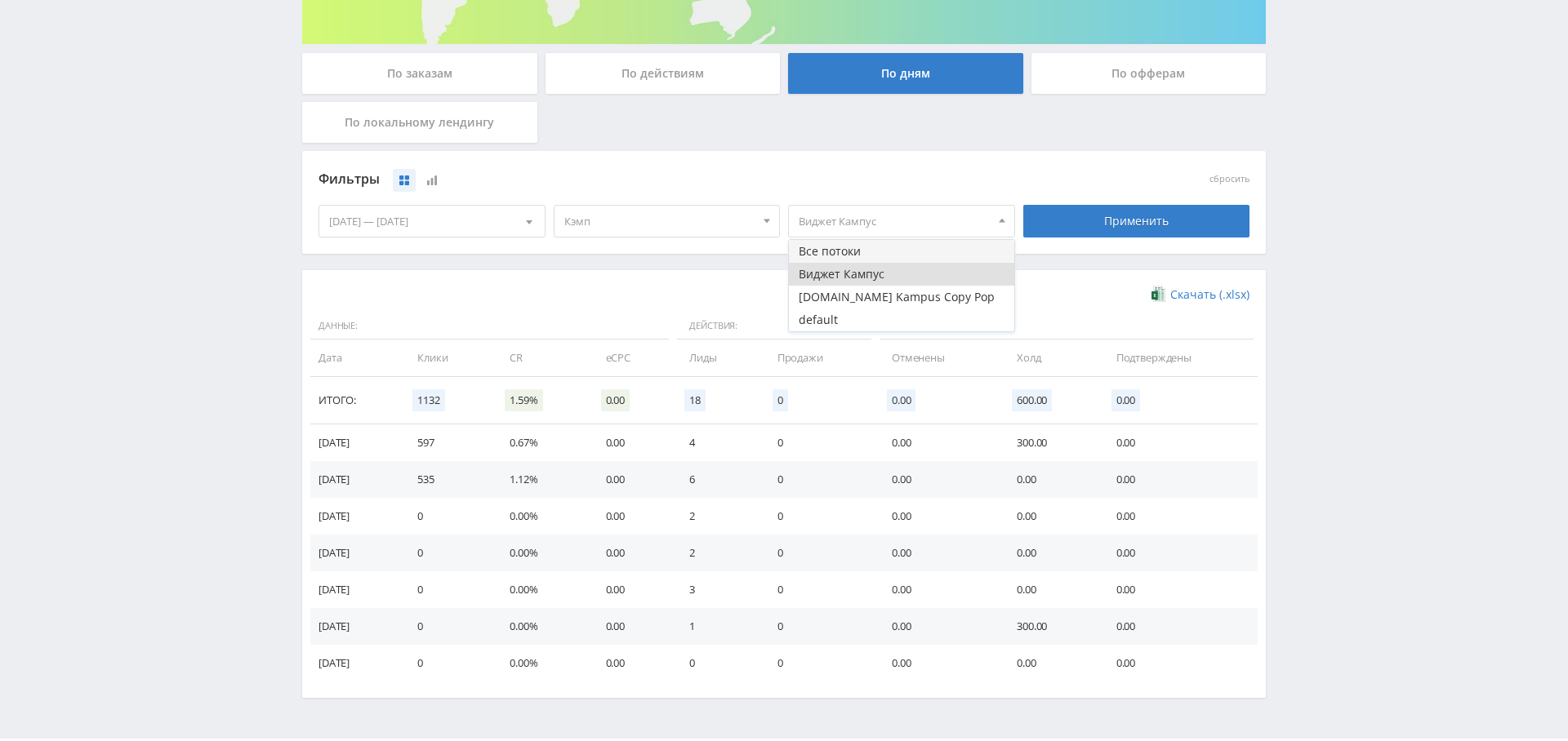
click at [852, 248] on button "Все потоки" at bounding box center [901, 251] width 225 height 23
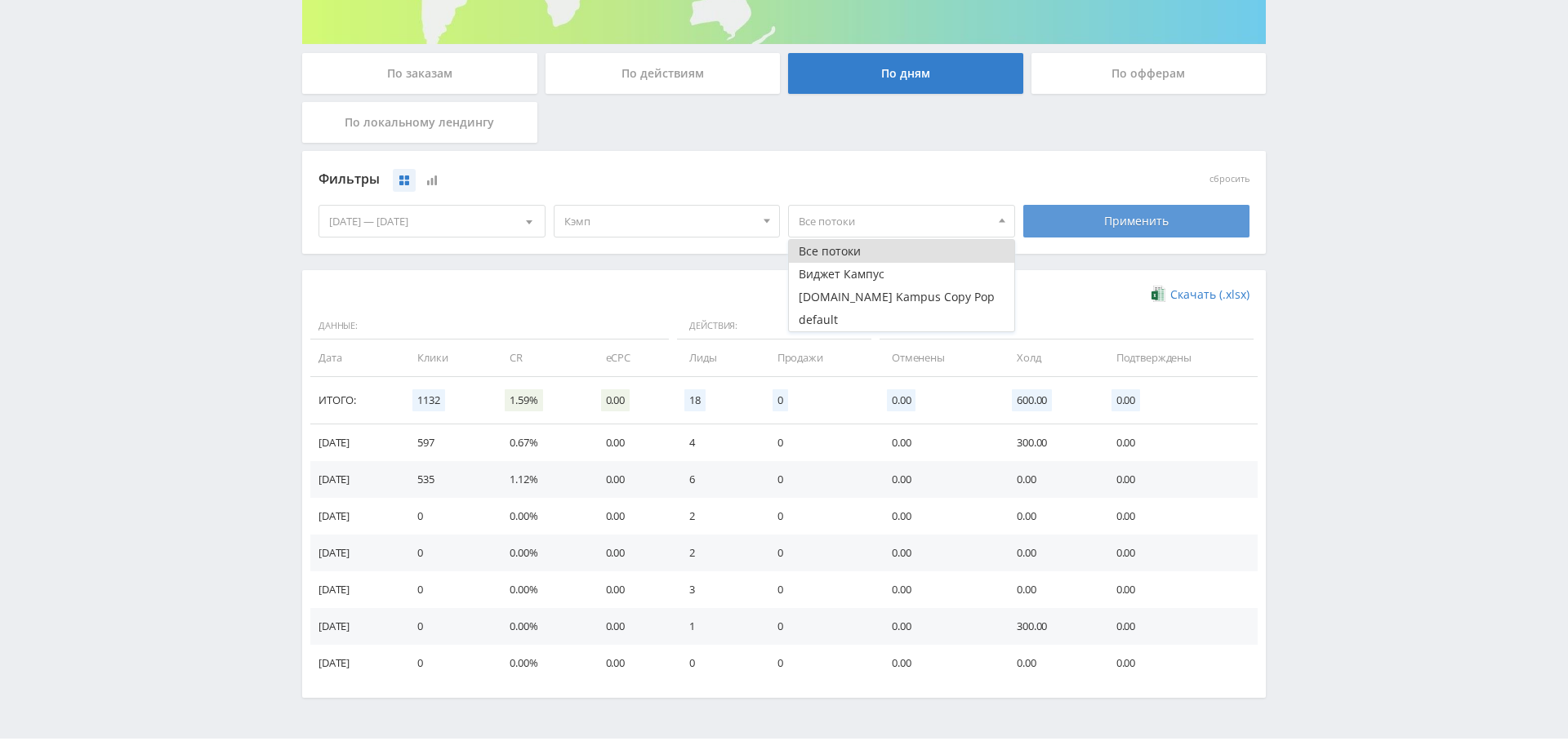
click at [1185, 226] on div "Применить" at bounding box center [1136, 221] width 227 height 33
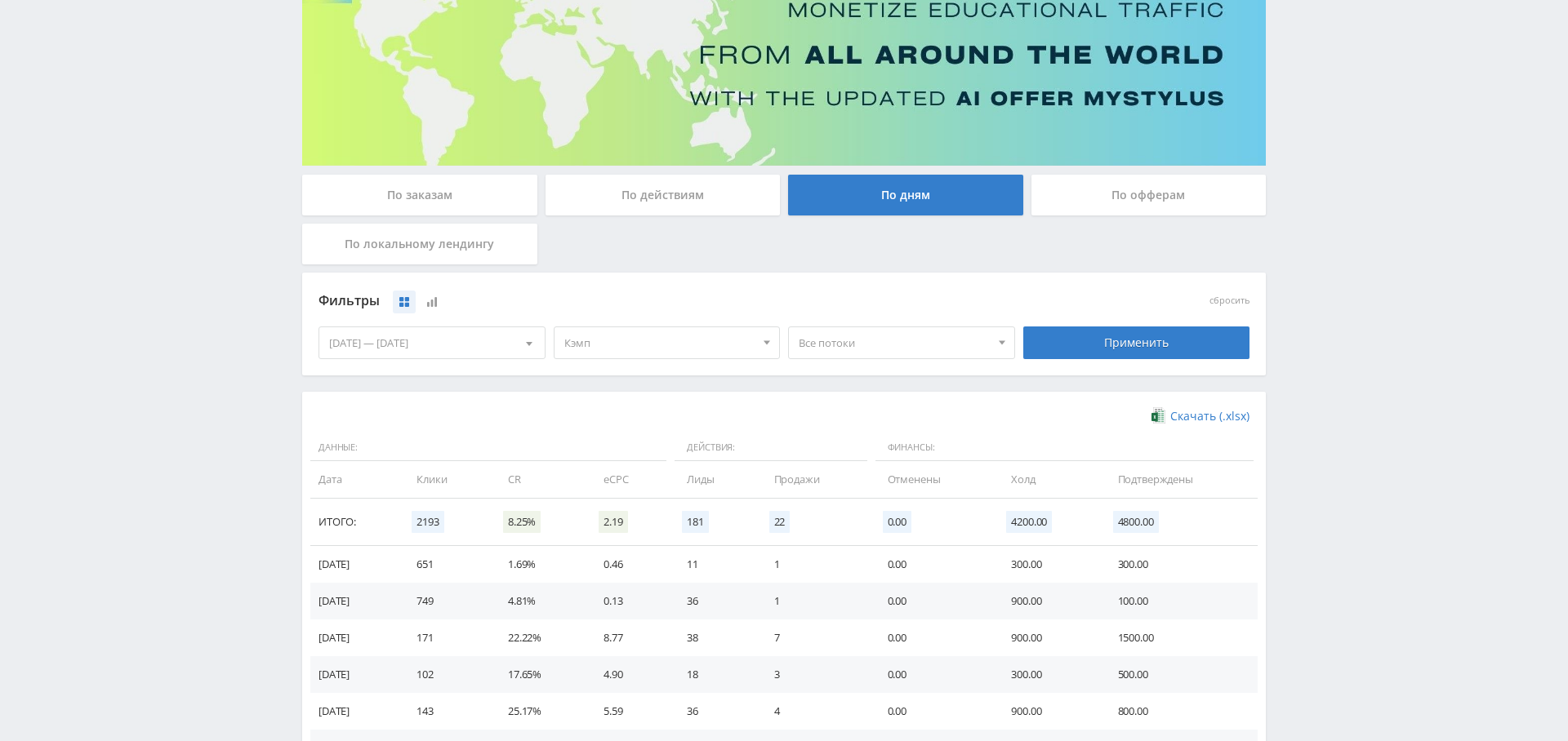
scroll to position [0, 0]
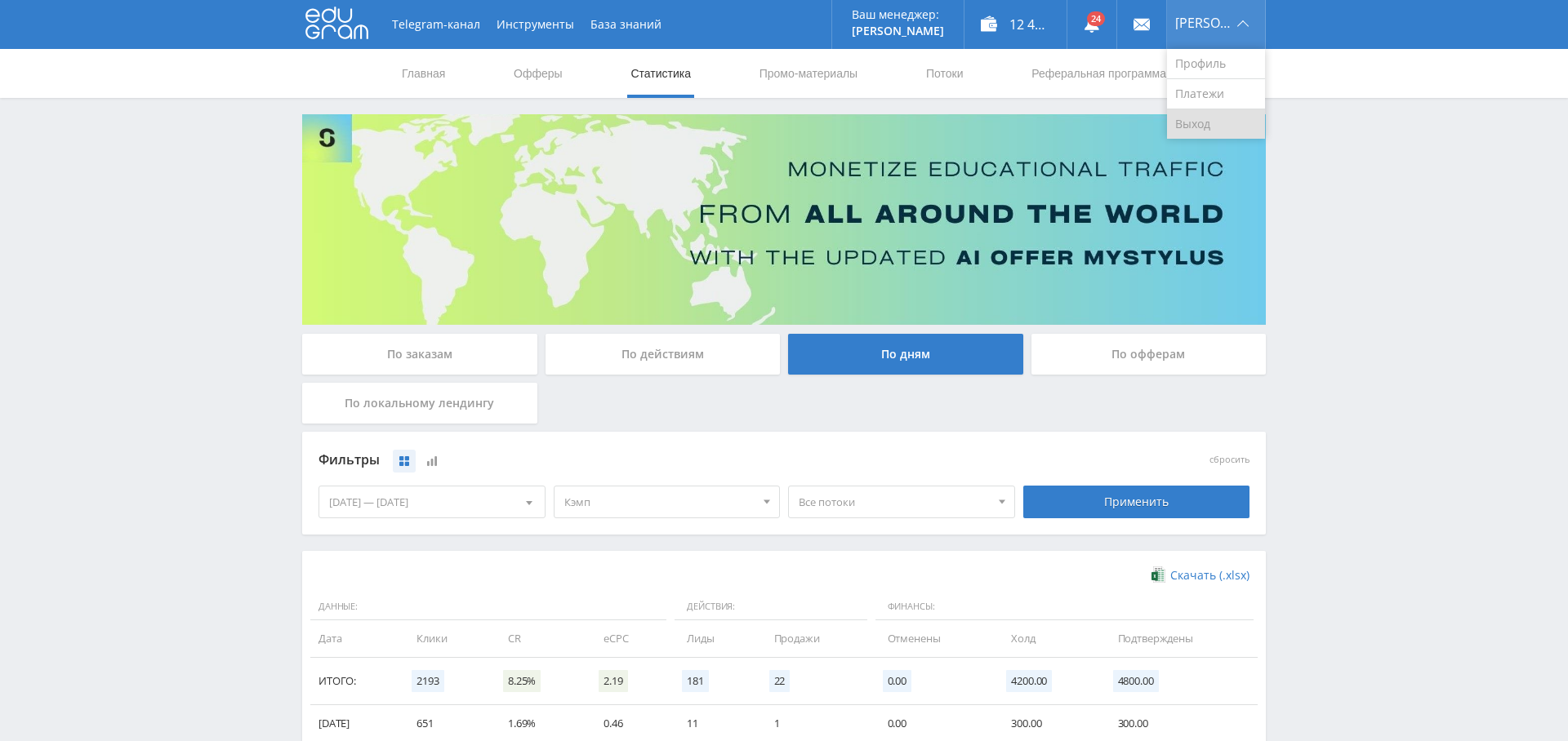
click at [1215, 124] on link "Выход" at bounding box center [1215, 124] width 98 height 29
